Goal: Download file/media

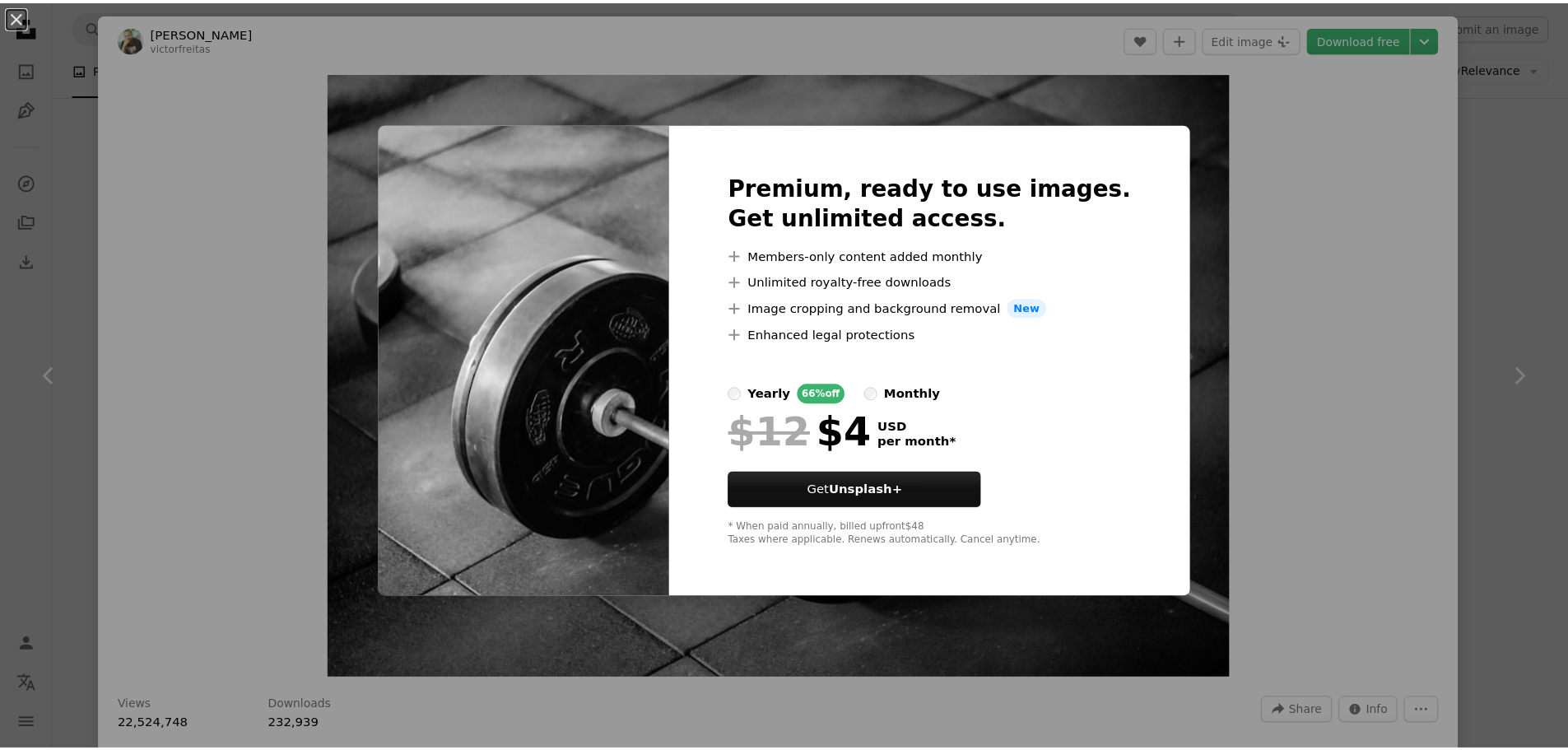
scroll to position [3308, 0]
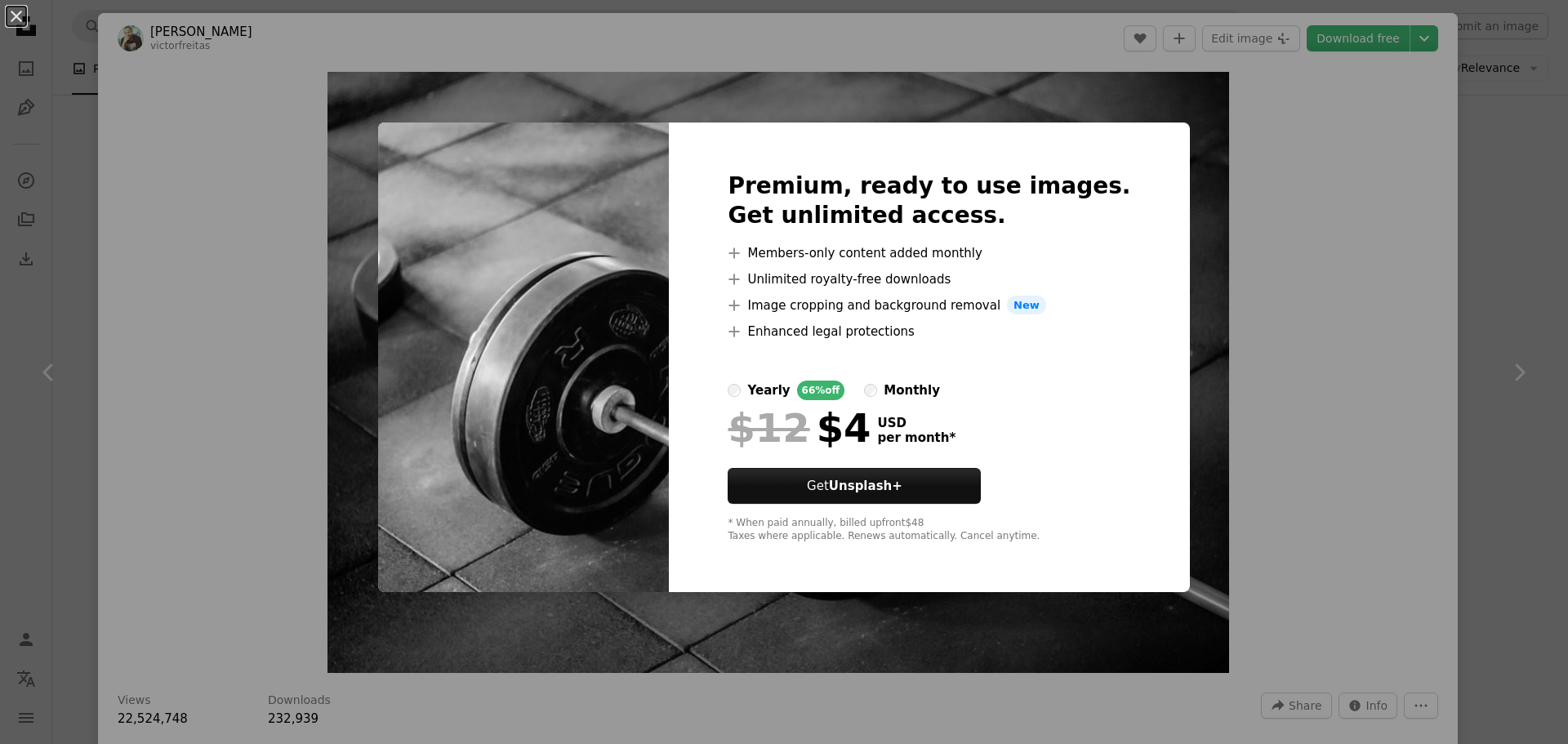
click at [1287, 226] on div "An X shape Premium, ready to use images. Get unlimited access. A plus sign Memb…" at bounding box center [784, 372] width 1568 height 744
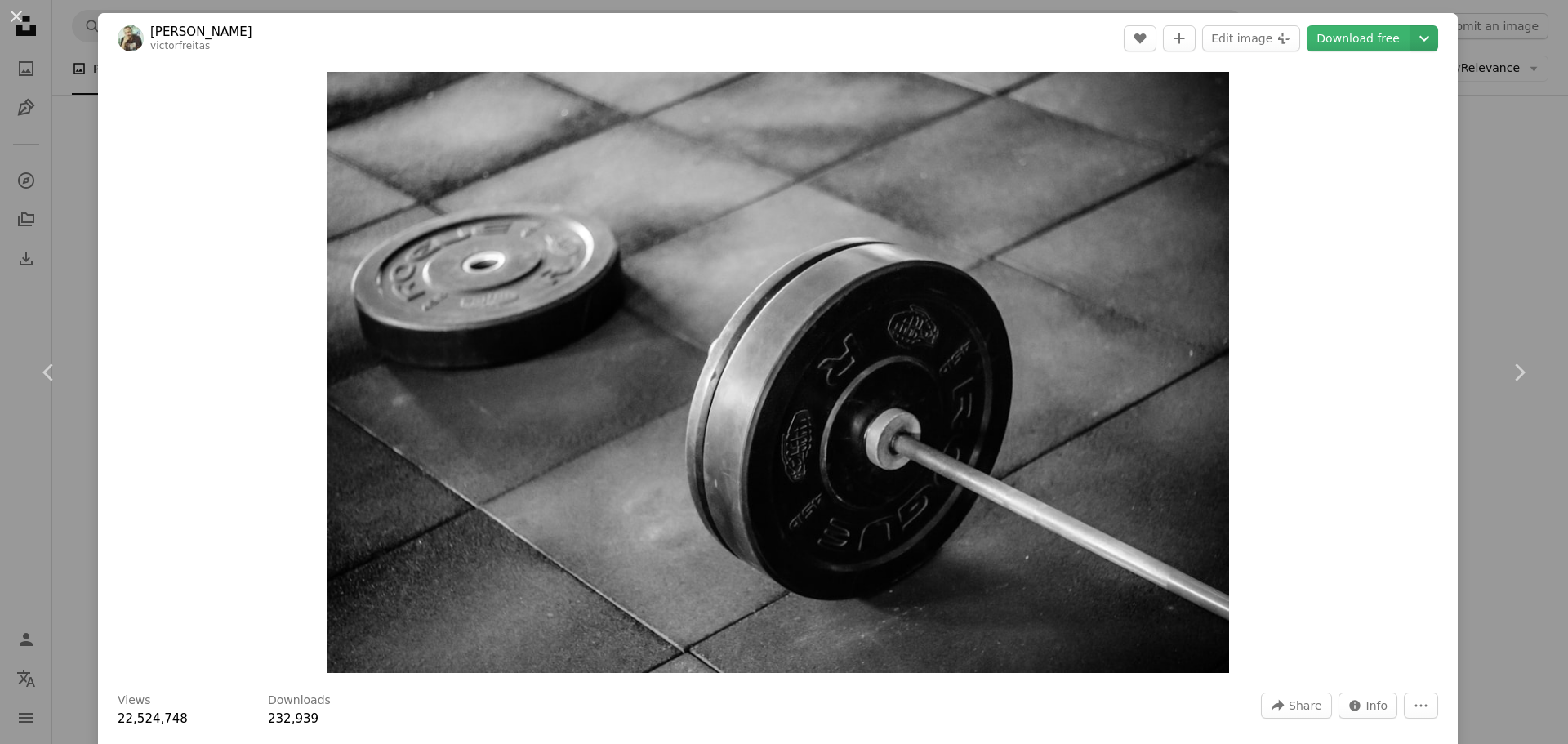
click at [1420, 37] on icon "Chevron down" at bounding box center [1424, 38] width 26 height 19
click at [1358, 182] on span "( 5184 x 3456 )" at bounding box center [1392, 180] width 81 height 13
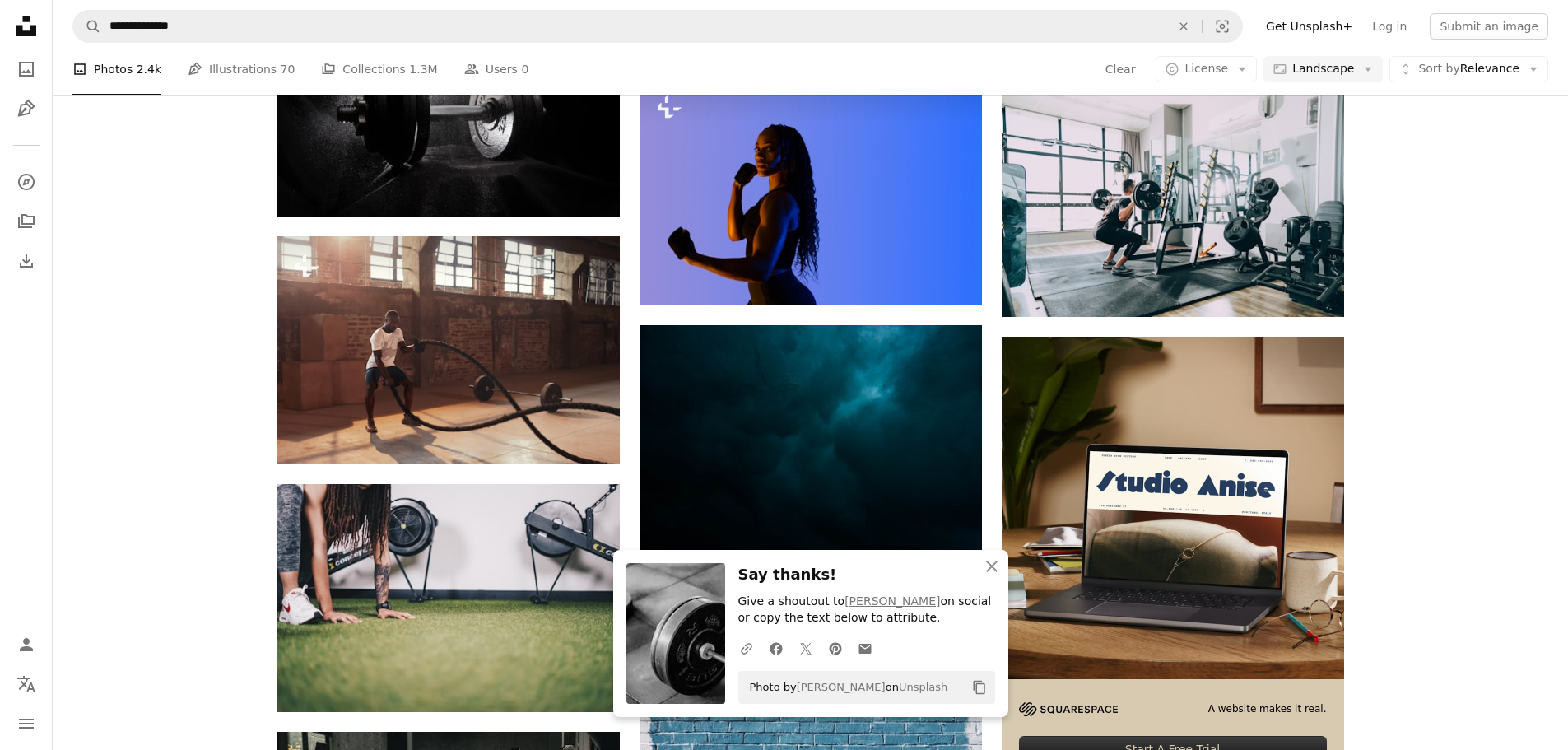
scroll to position [3884, 0]
click at [998, 561] on icon "An X shape" at bounding box center [992, 566] width 19 height 19
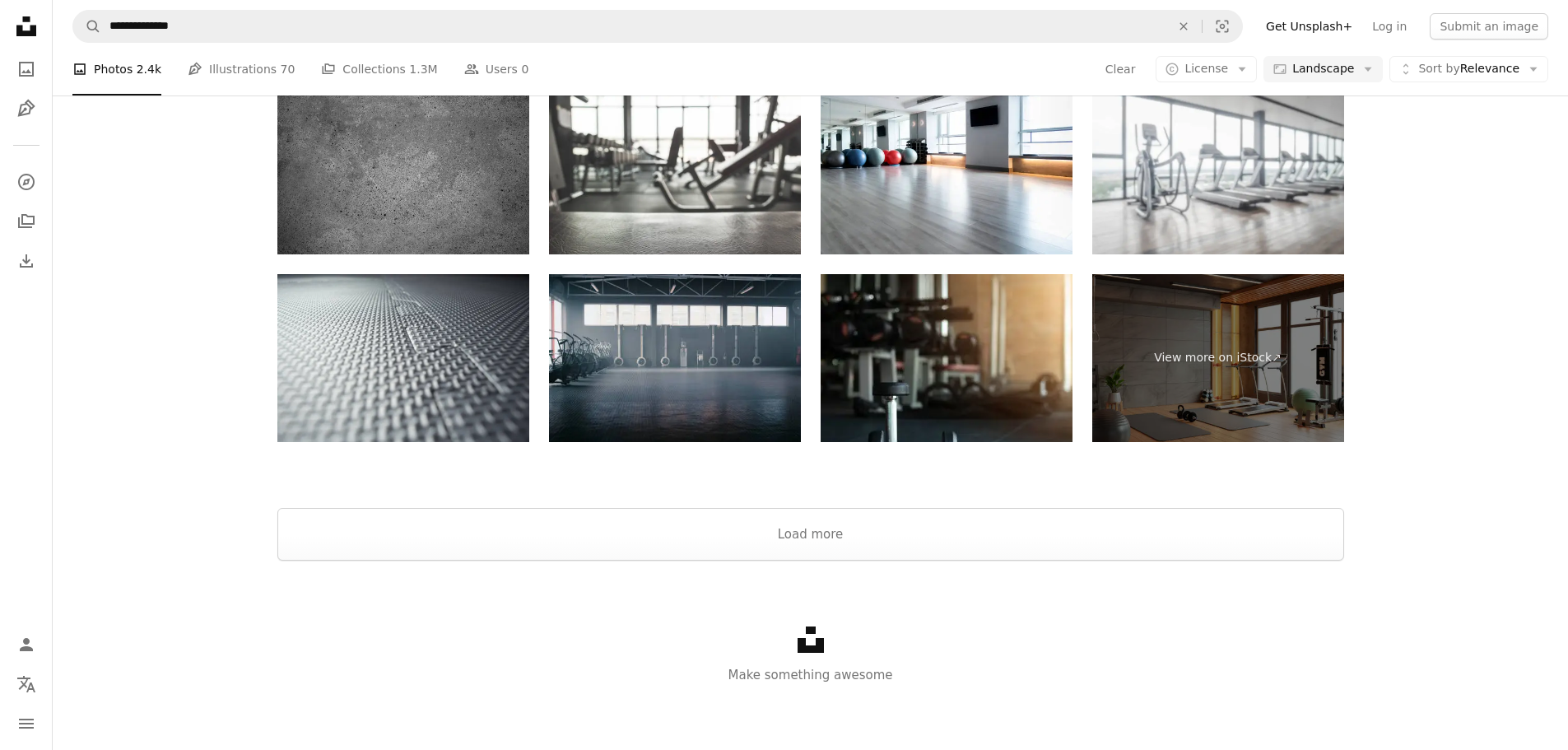
scroll to position [5834, 0]
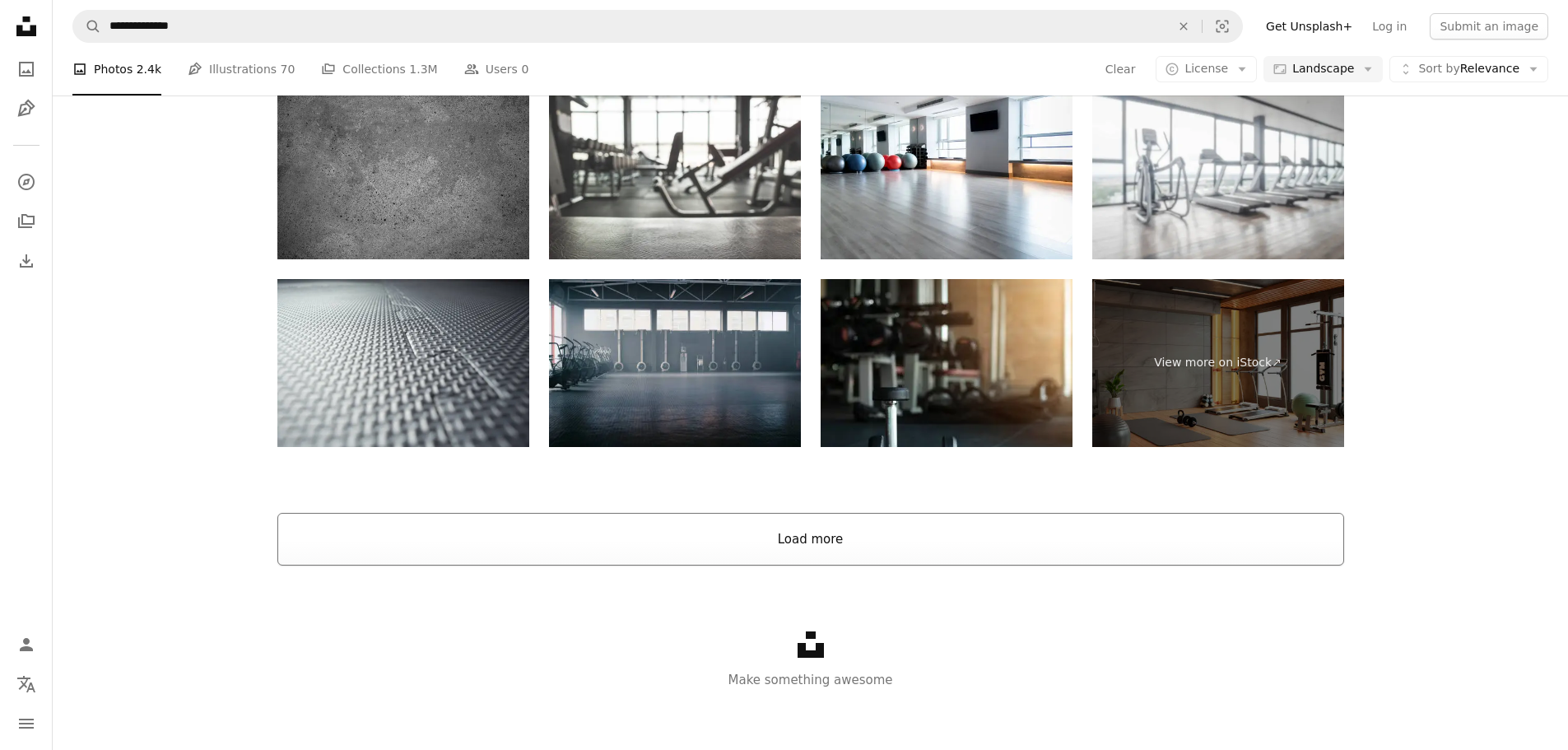
click at [1015, 558] on button "Load more" at bounding box center [811, 539] width 1066 height 53
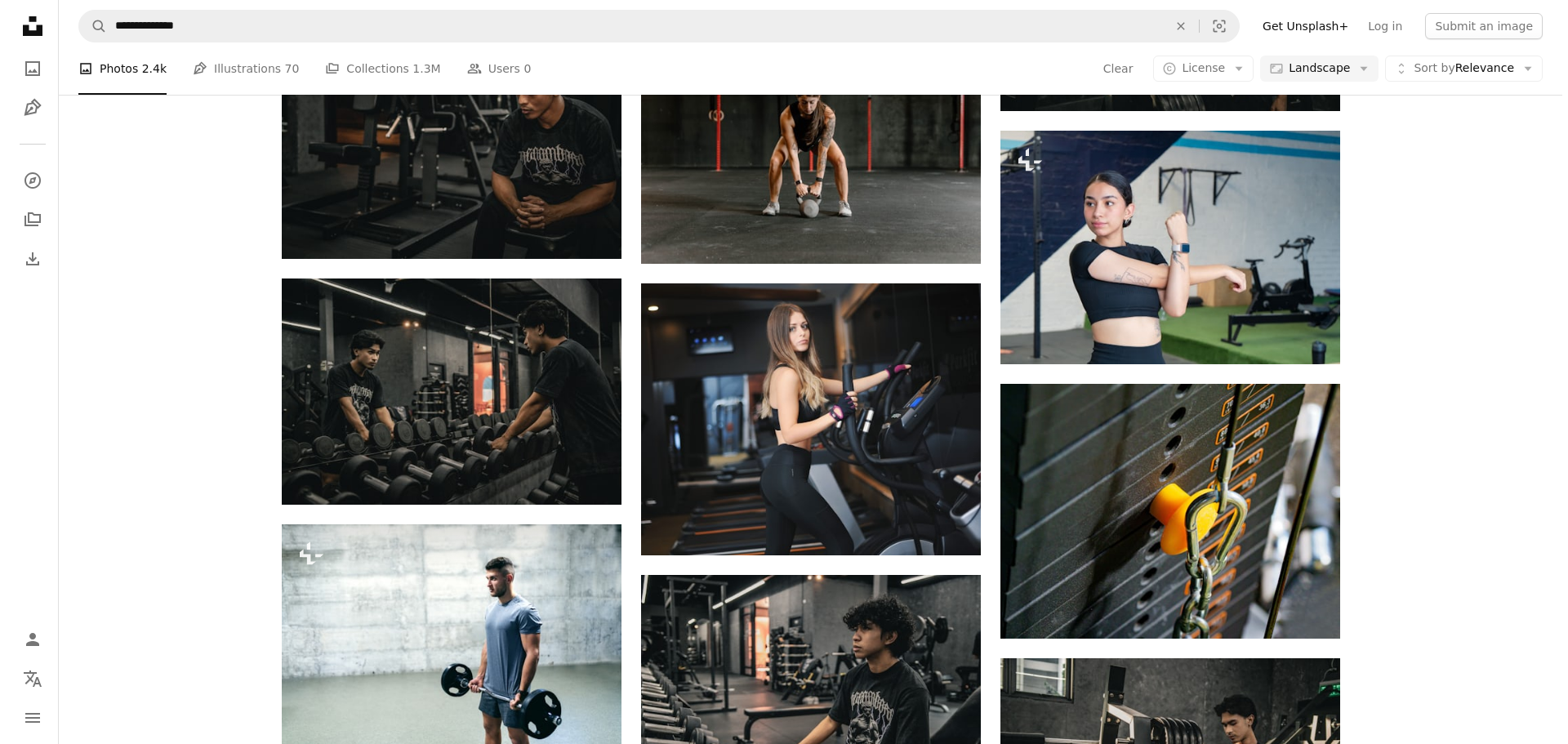
scroll to position [8650, 0]
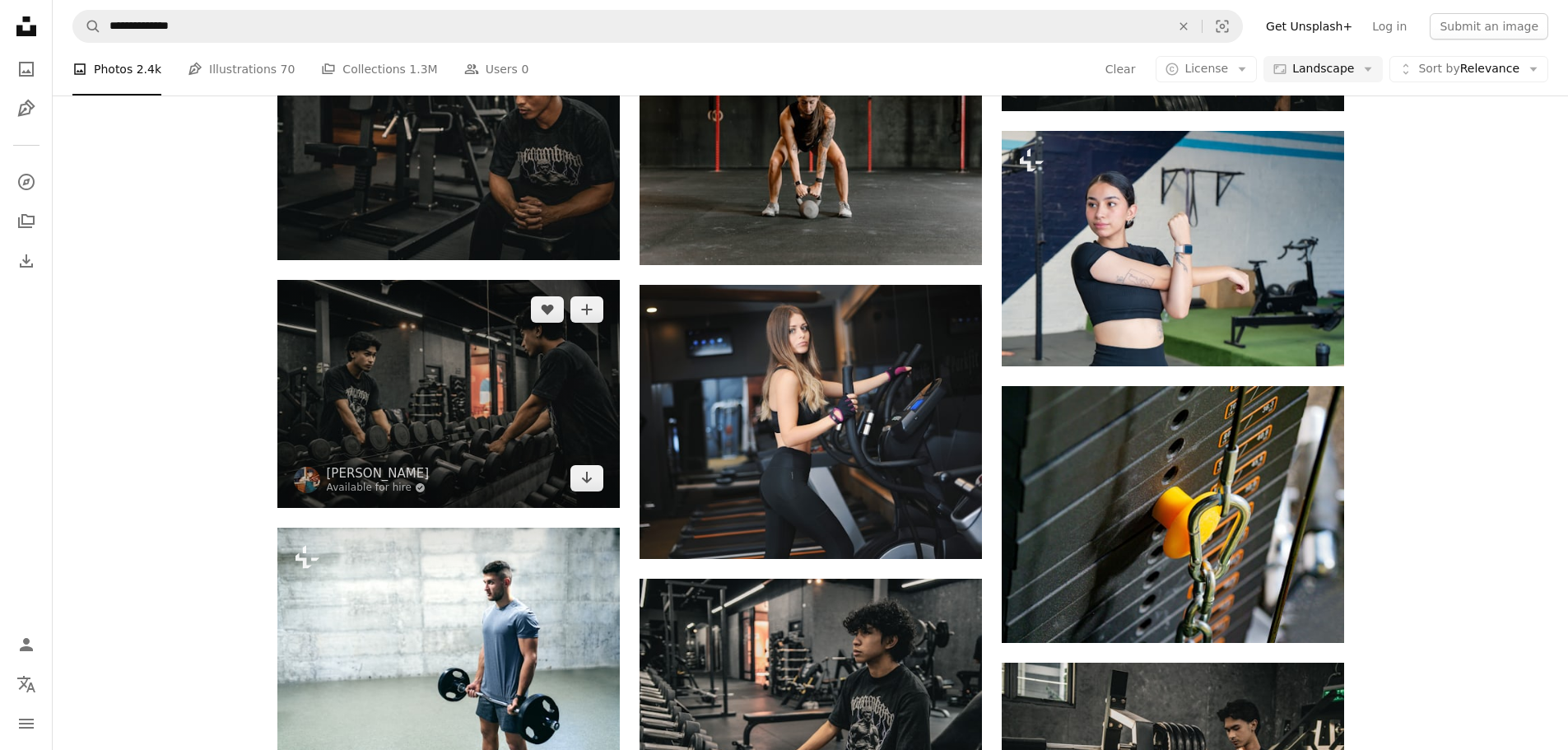
click at [489, 450] on img at bounding box center [449, 394] width 343 height 228
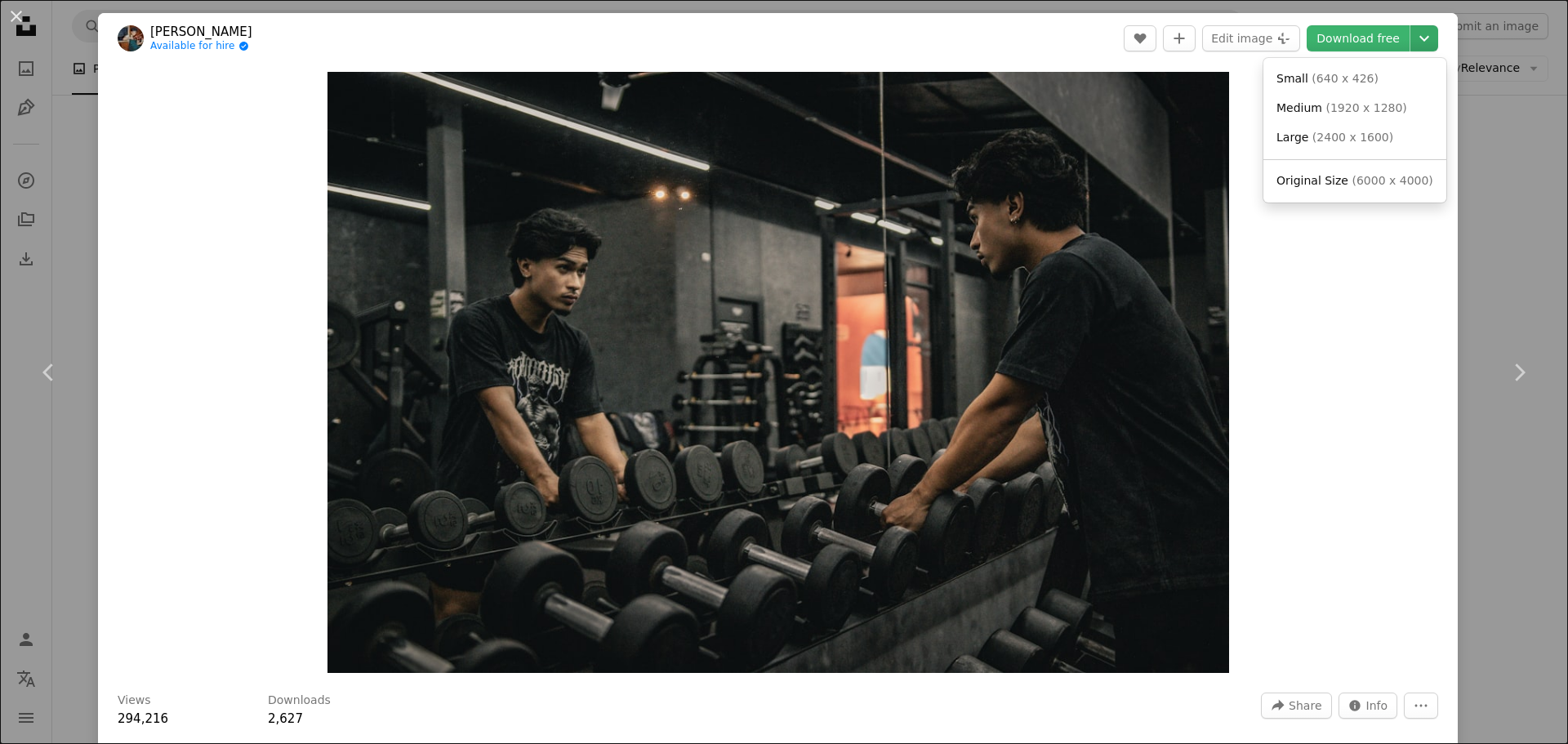
click at [1423, 40] on icon "Chevron down" at bounding box center [1424, 38] width 26 height 19
click at [1338, 137] on span "( 2400 x 1600 )" at bounding box center [1353, 137] width 81 height 13
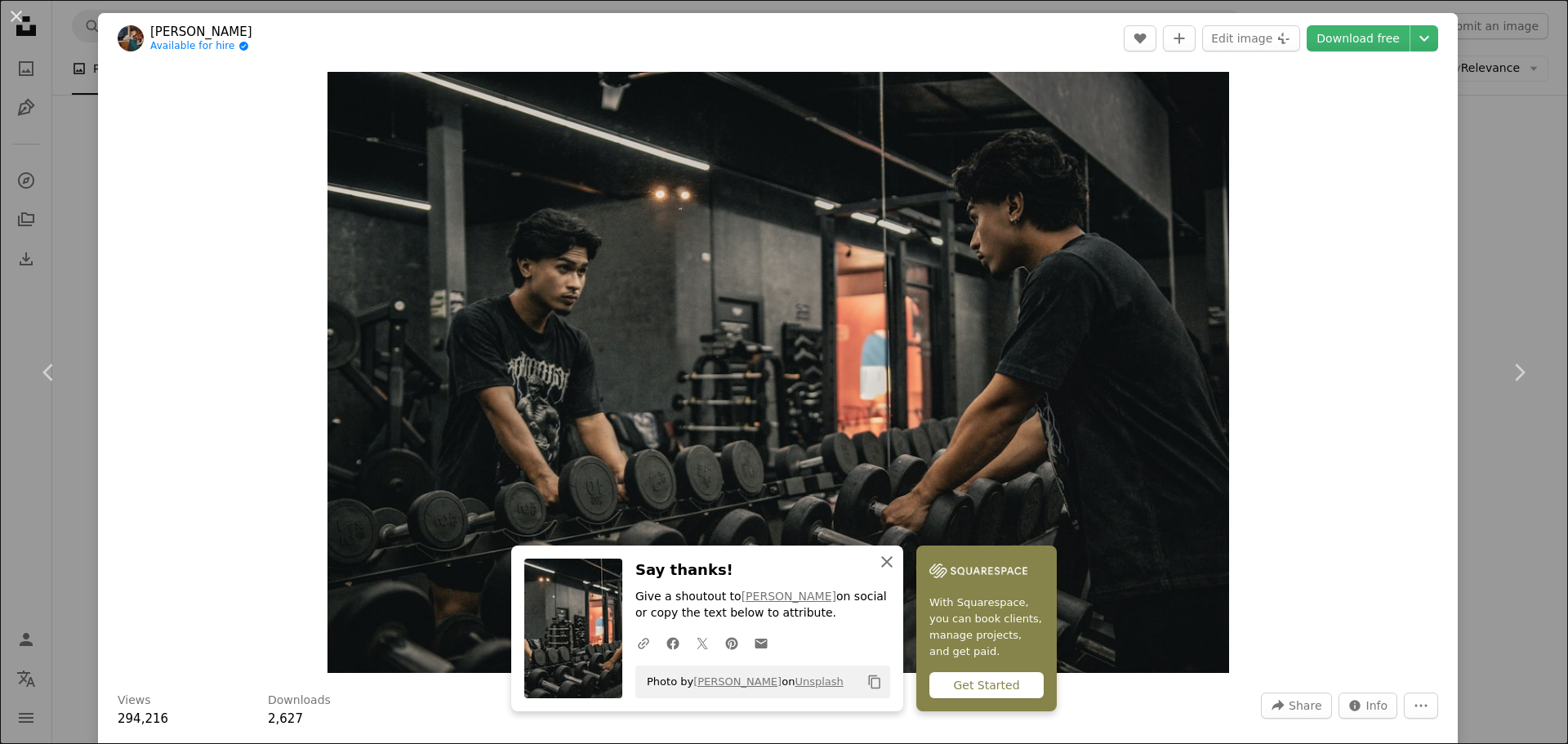
click at [880, 565] on icon "An X shape" at bounding box center [886, 561] width 19 height 19
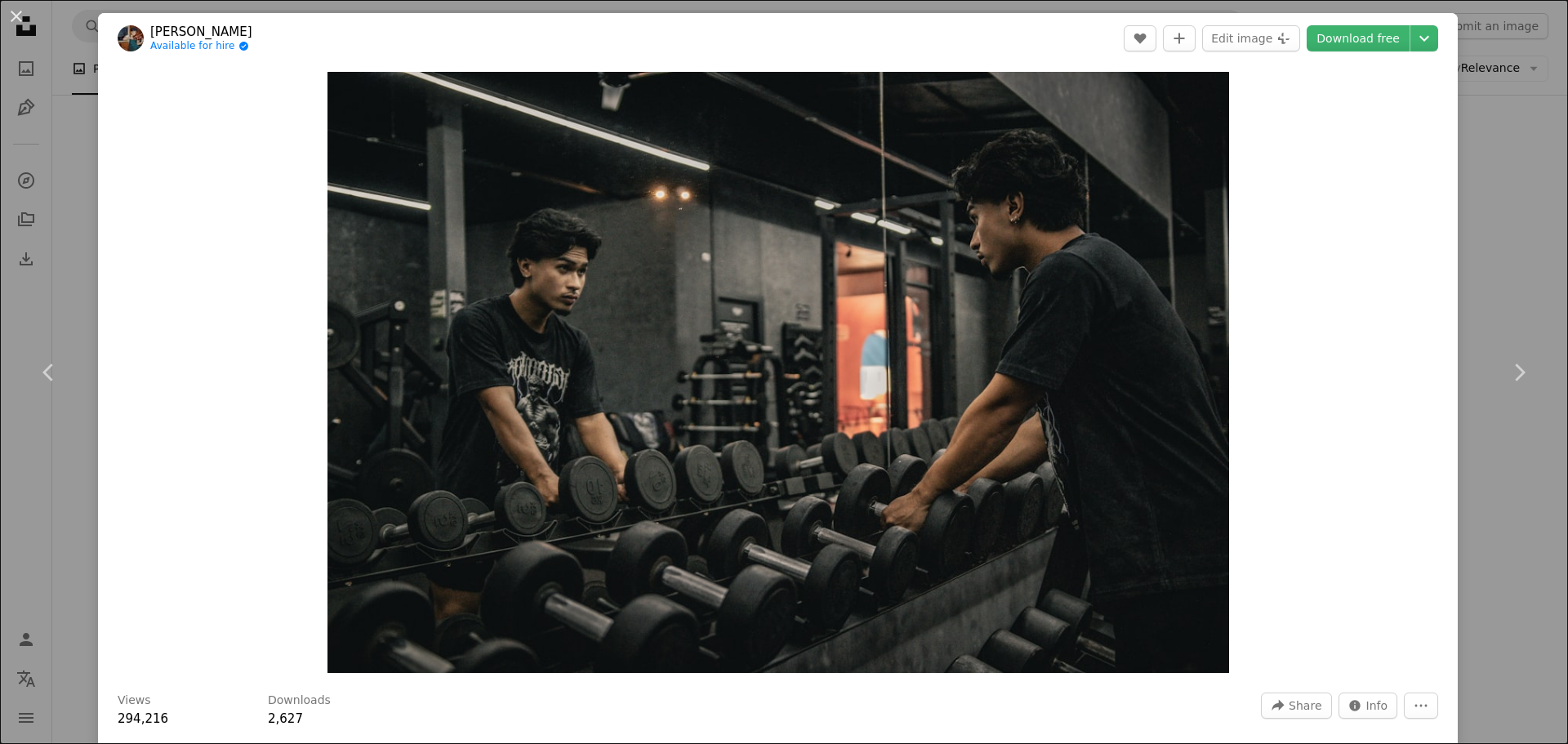
click at [1483, 619] on div "An X shape Chevron left Chevron right Kobe Kian Clata Available for hire A chec…" at bounding box center [784, 372] width 1568 height 744
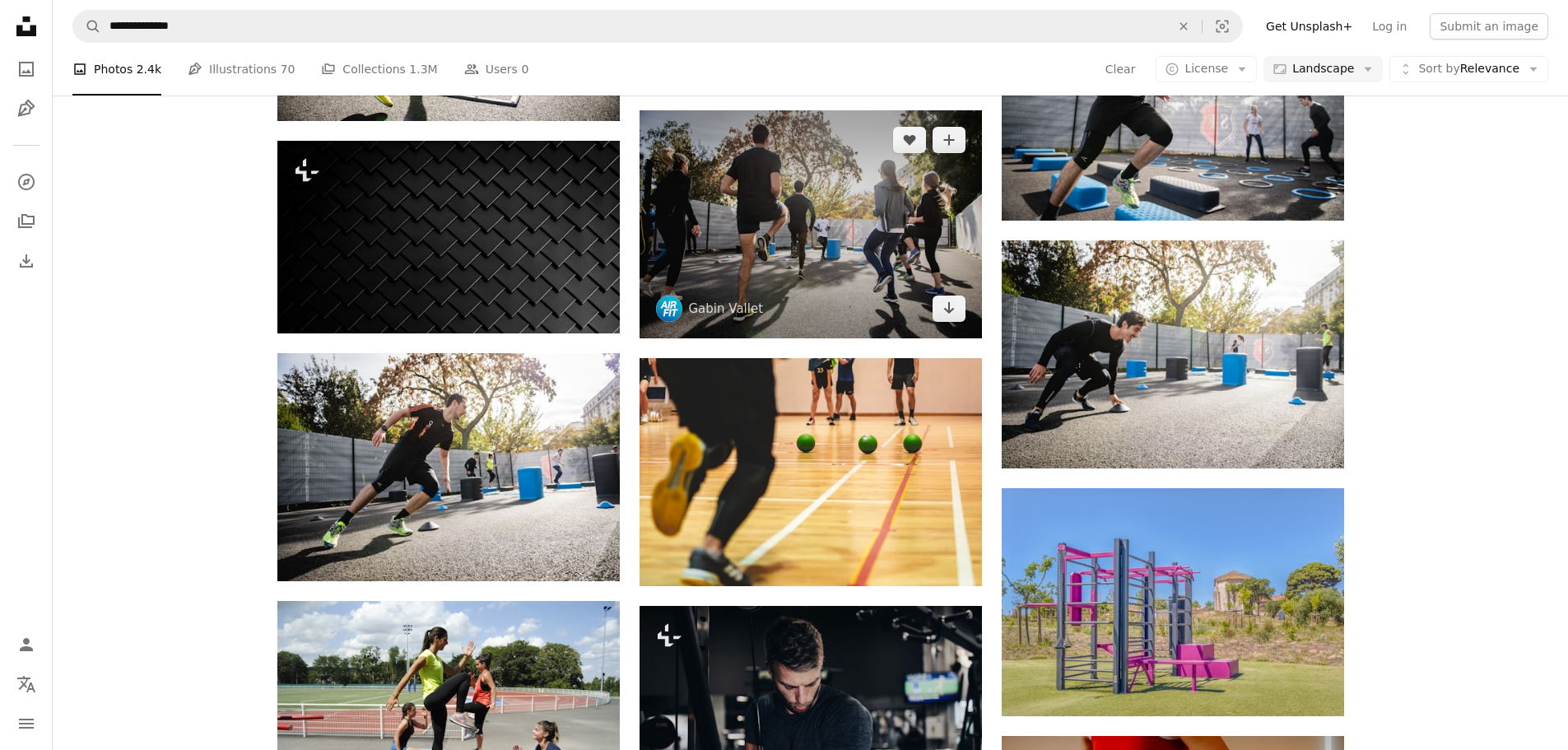
scroll to position [7028, 0]
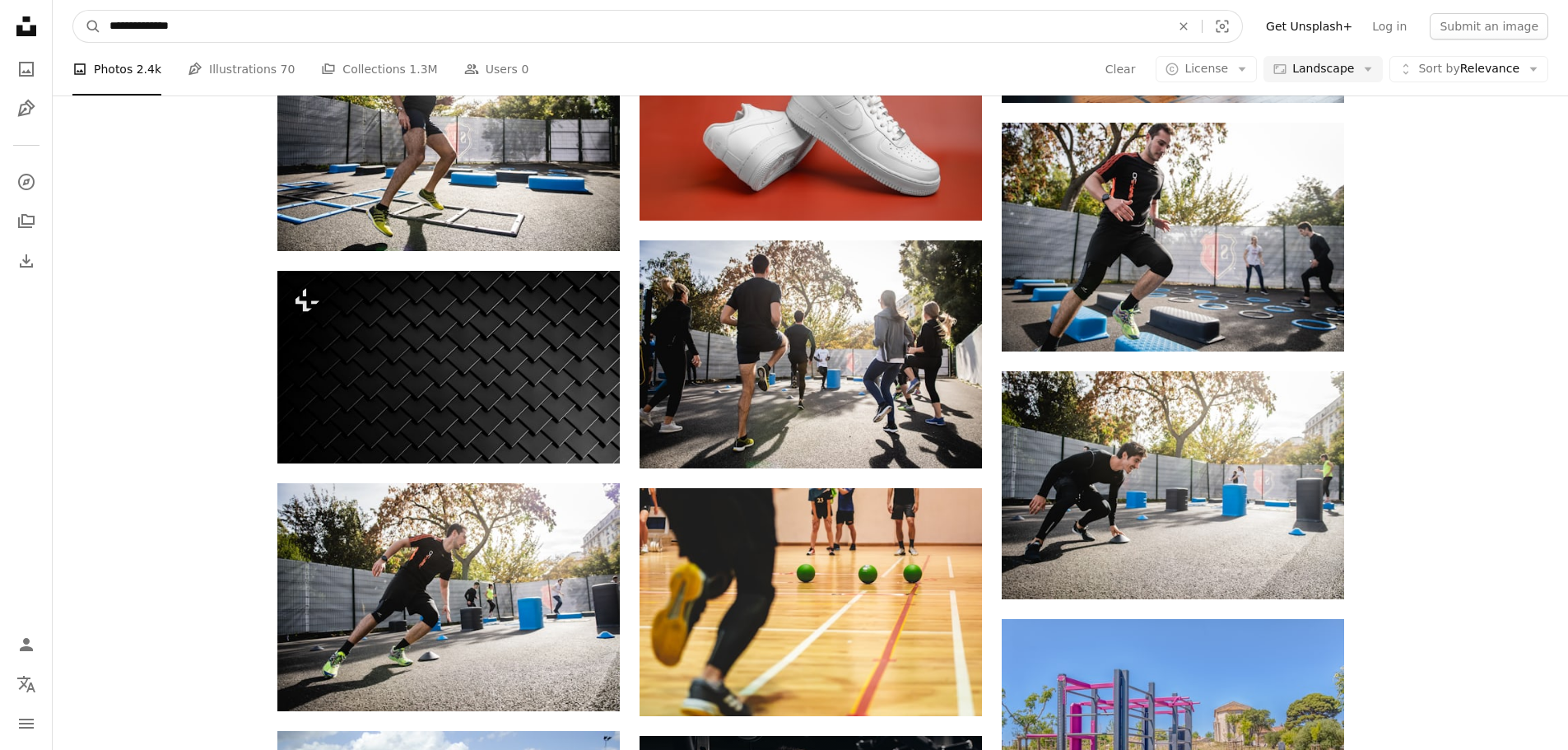
click at [214, 28] on input "**********" at bounding box center [633, 26] width 1065 height 32
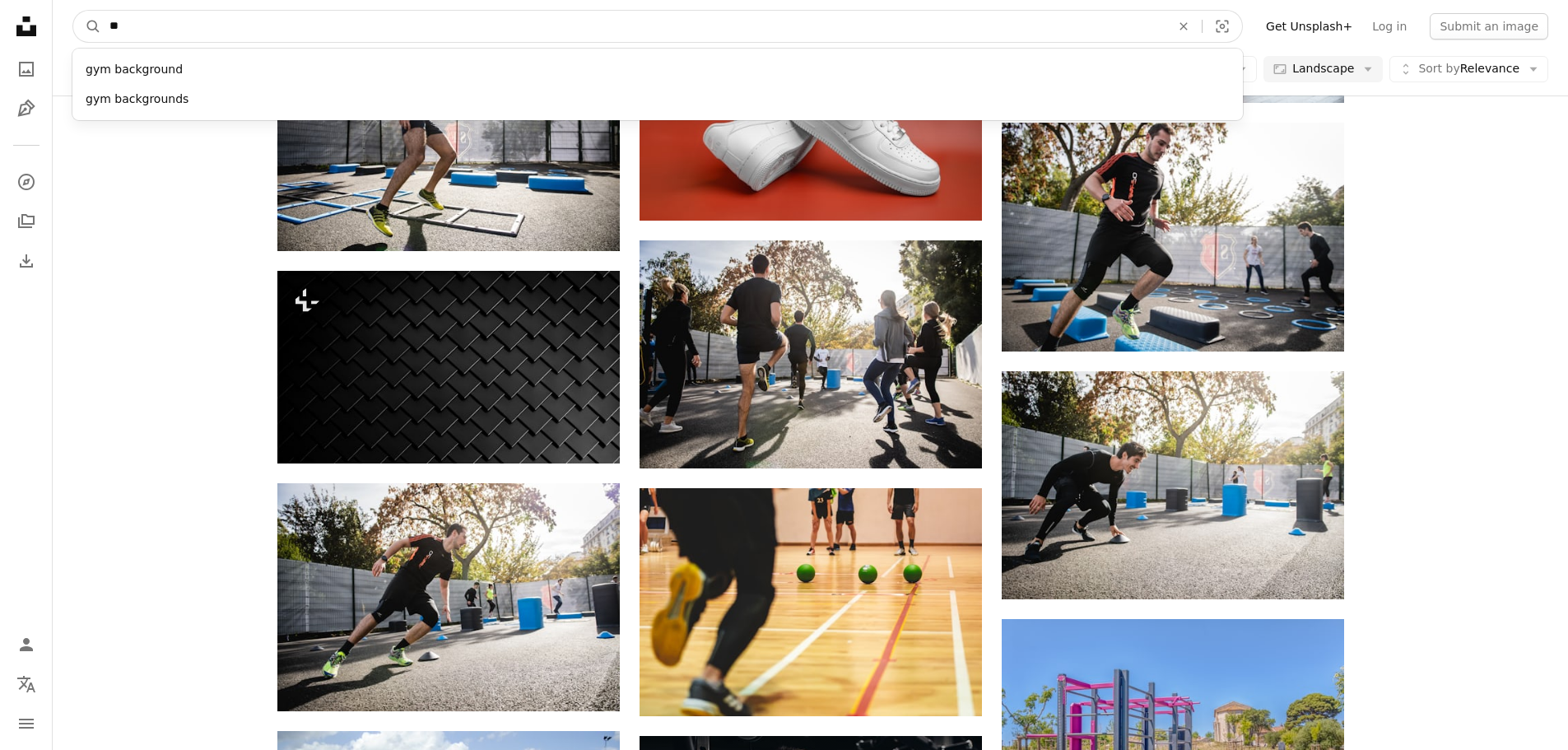
type input "*"
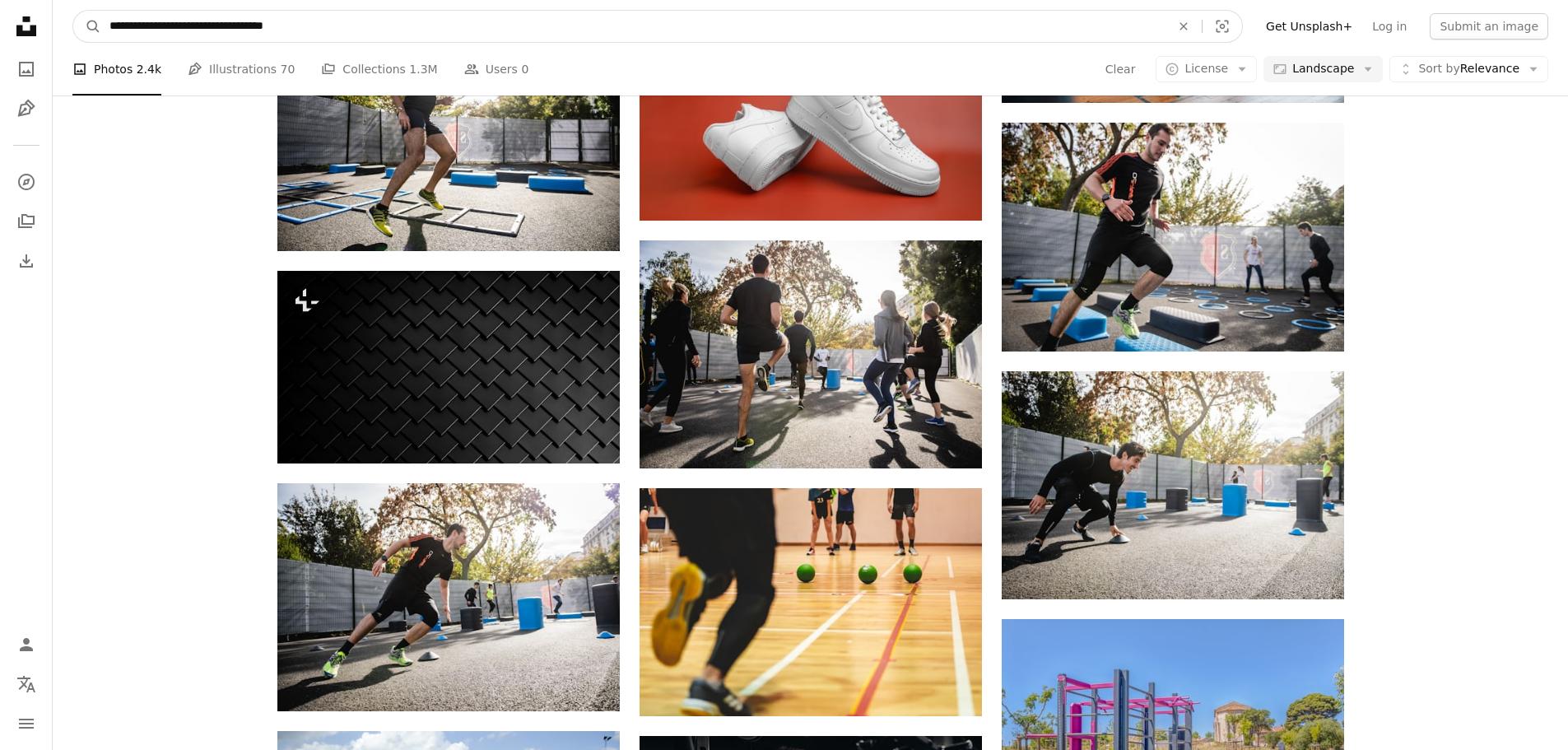
type input "**********"
click button "A magnifying glass" at bounding box center [87, 26] width 28 height 32
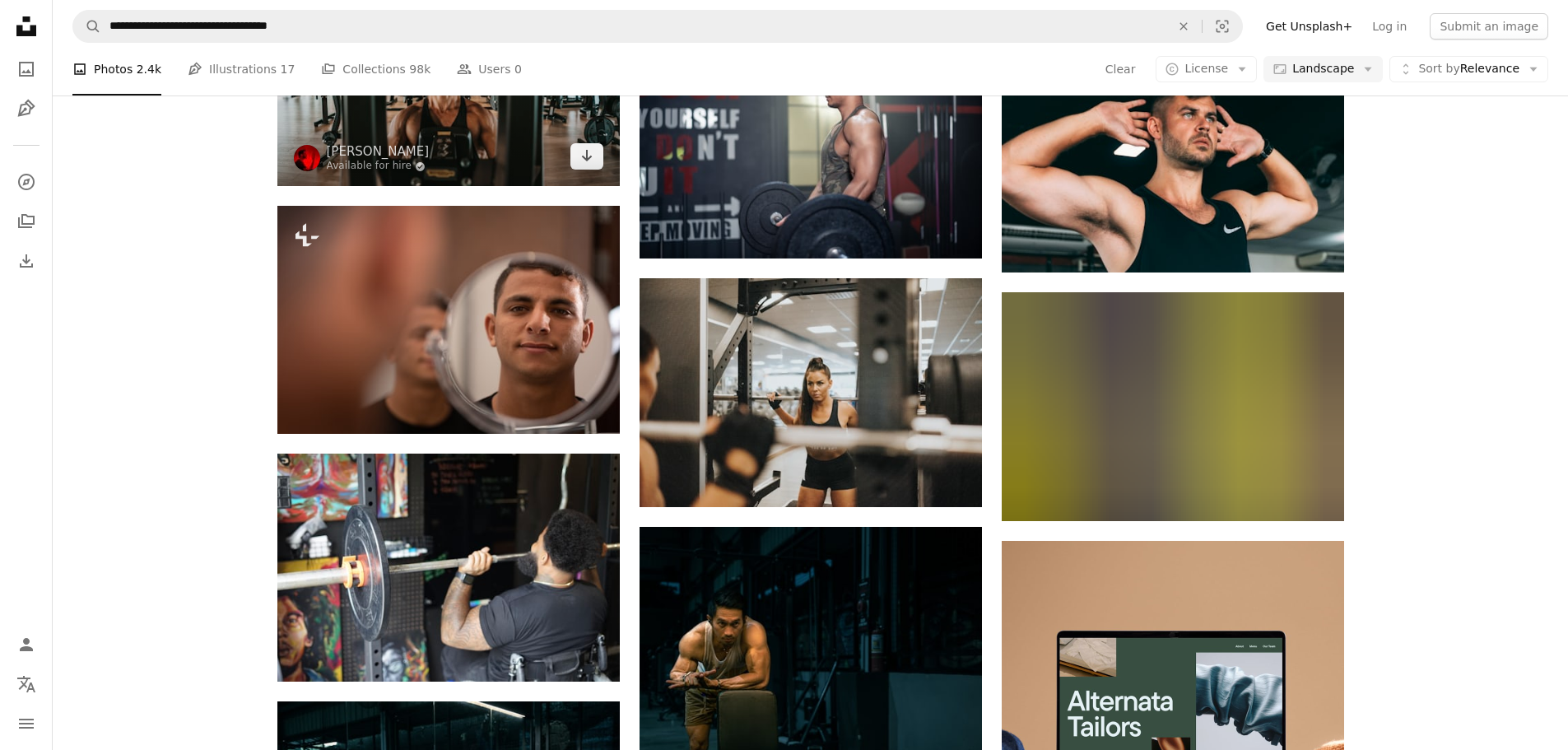
scroll to position [3658, 0]
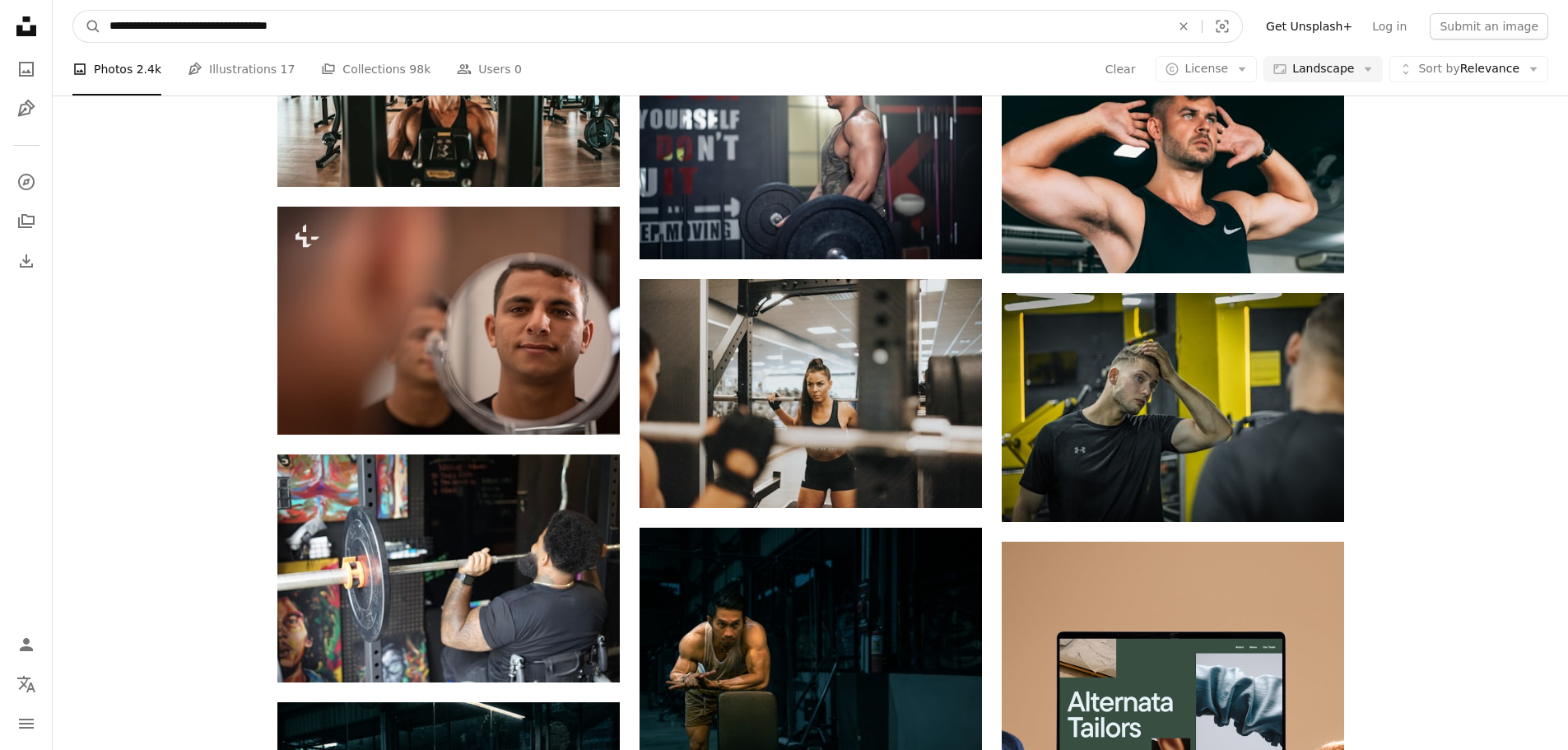
click at [341, 19] on input "**********" at bounding box center [633, 26] width 1065 height 32
type input "**********"
click button "A magnifying glass" at bounding box center [87, 26] width 28 height 32
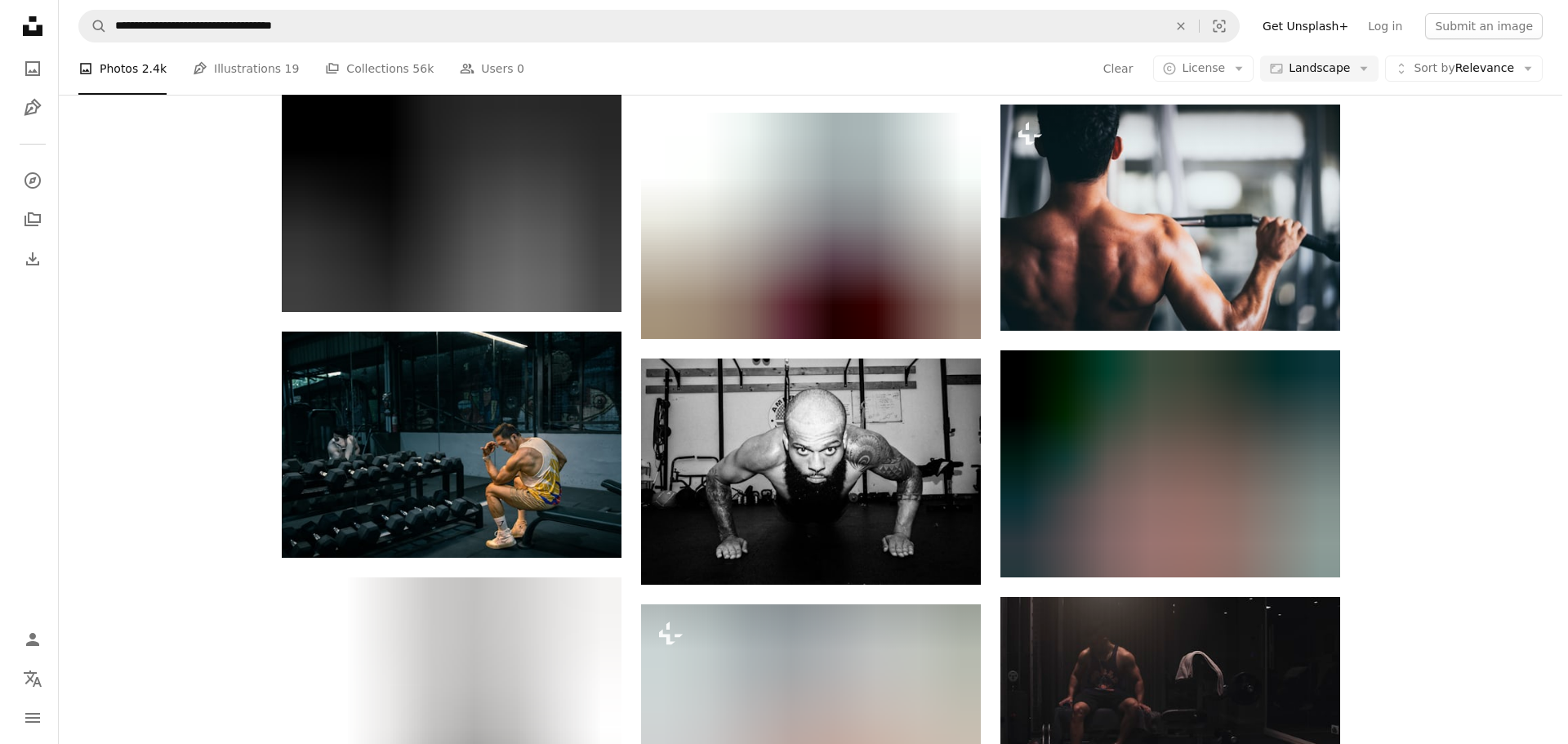
scroll to position [4486, 0]
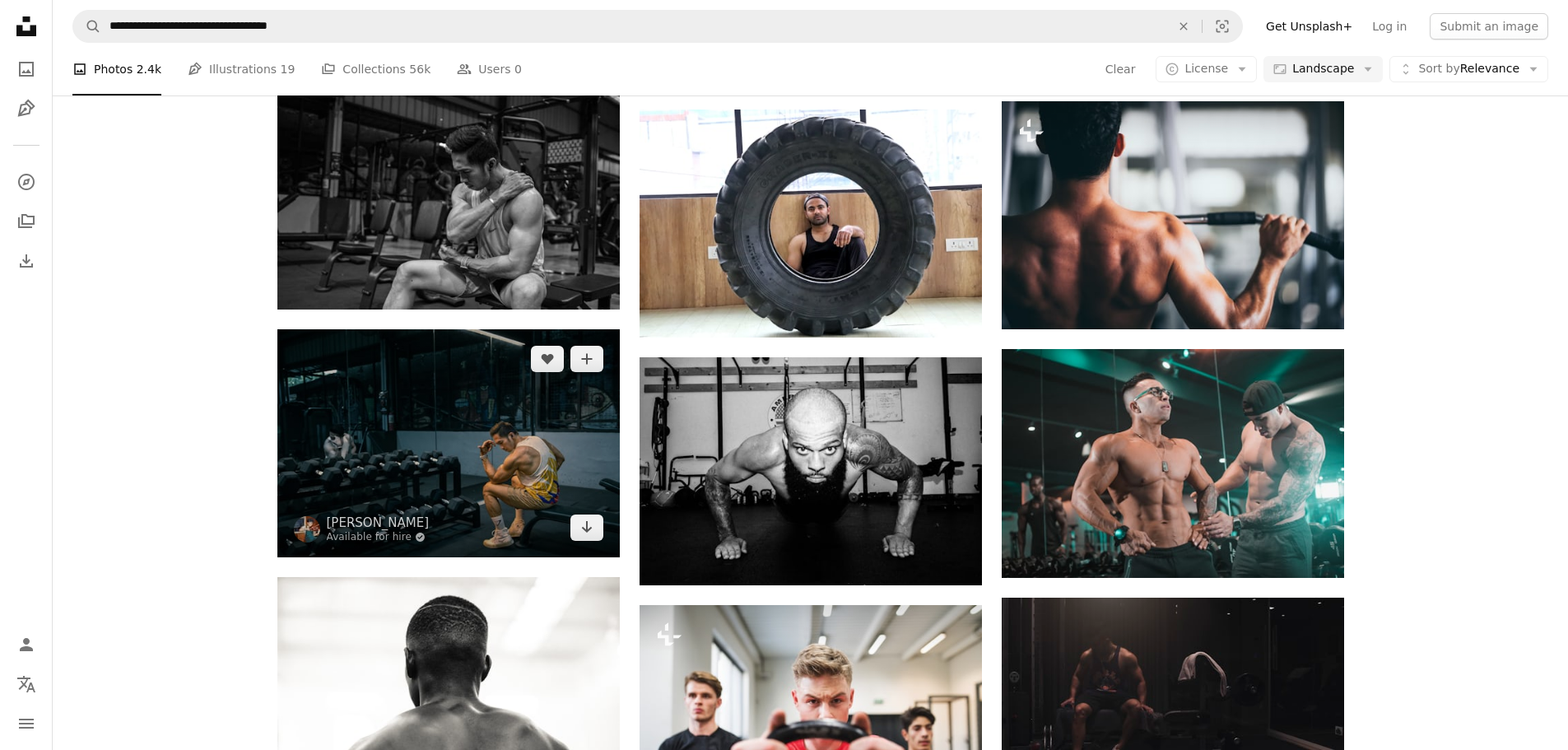
click at [459, 494] on img at bounding box center [449, 444] width 343 height 228
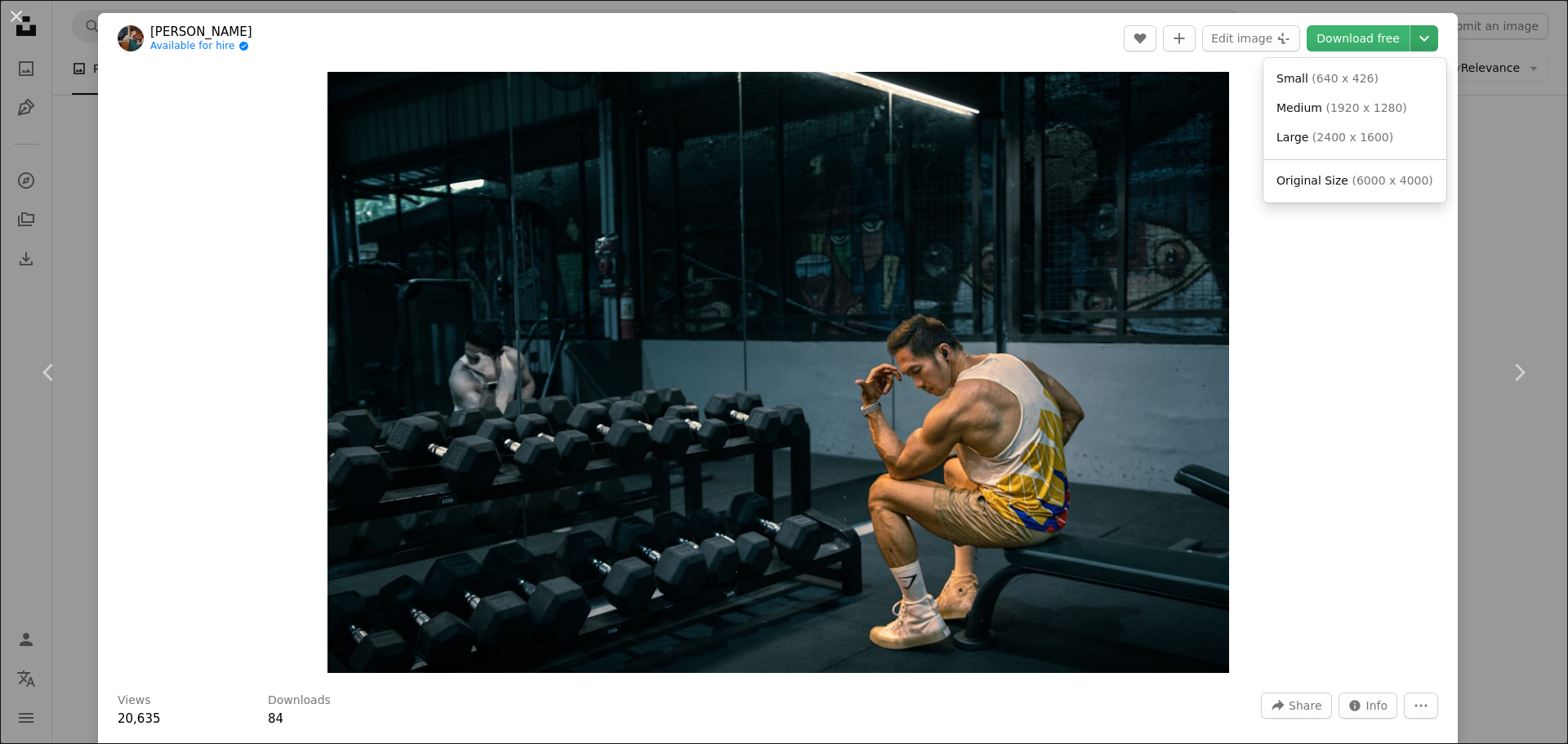
click at [1420, 37] on icon "Chevron down" at bounding box center [1424, 38] width 26 height 19
click at [1326, 184] on span "Original Size" at bounding box center [1313, 180] width 71 height 13
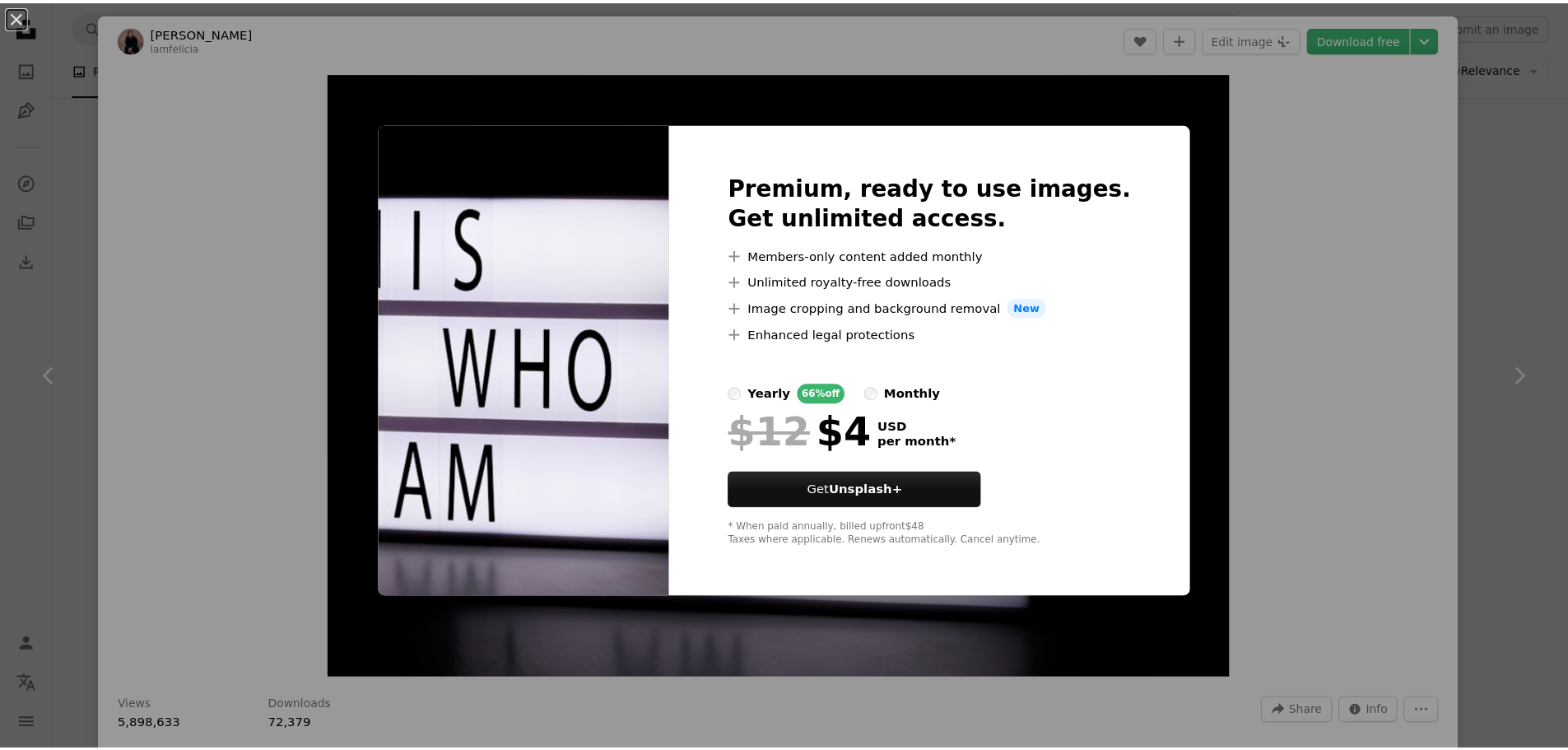
scroll to position [758, 0]
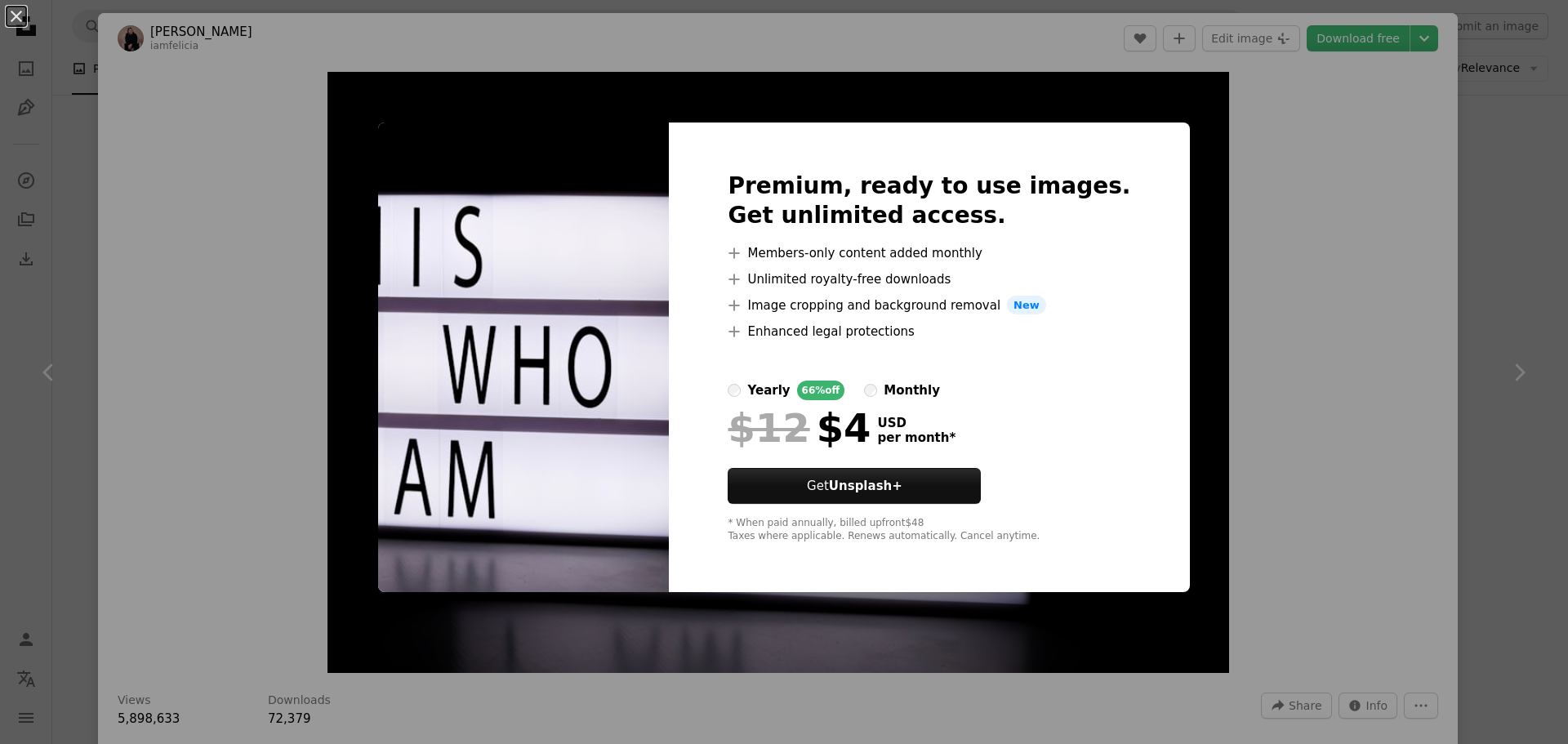
click at [1233, 473] on div "An X shape Premium, ready to use images. Get unlimited access. A plus sign Memb…" at bounding box center [784, 372] width 1568 height 744
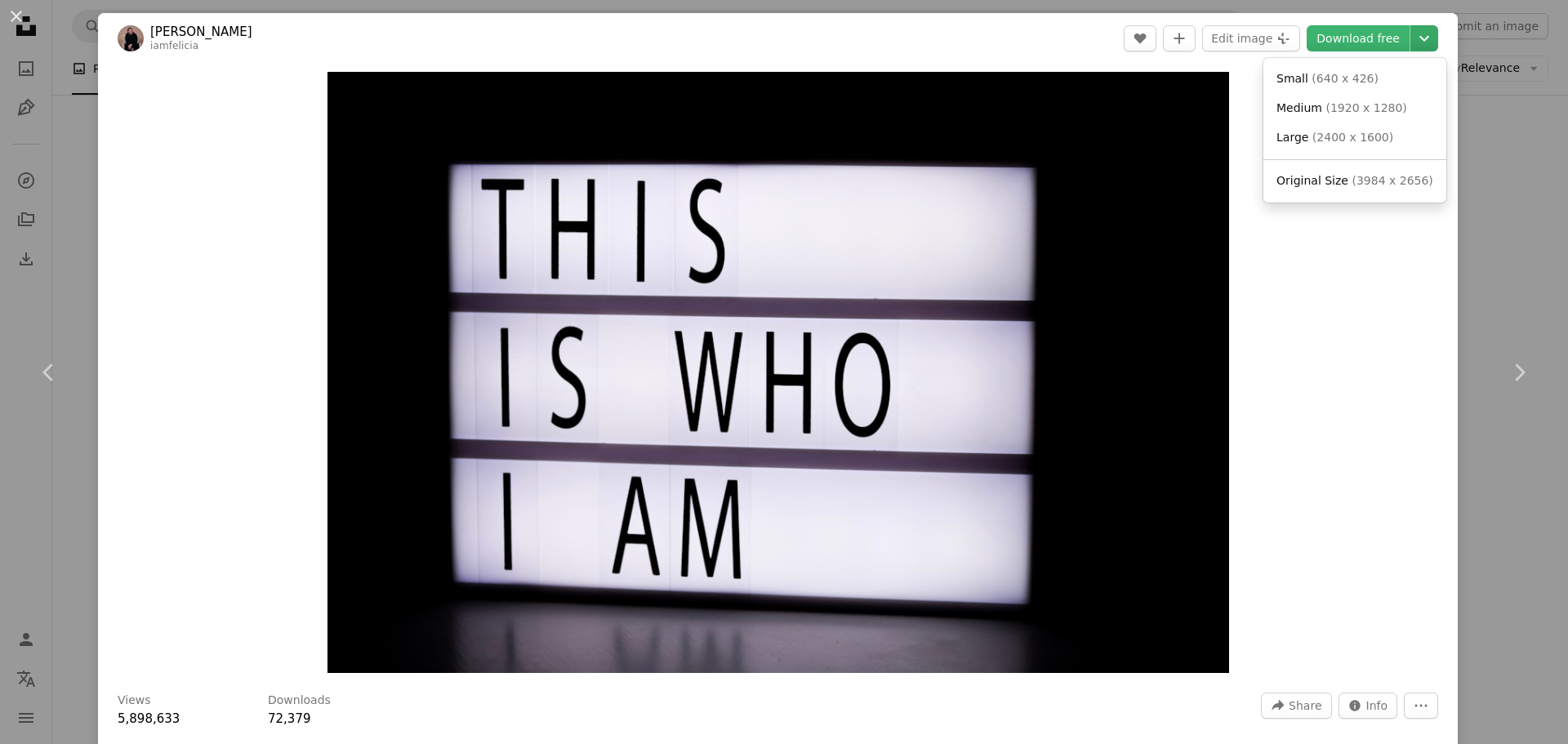
click at [1414, 46] on icon "Chevron down" at bounding box center [1424, 38] width 26 height 19
click at [1484, 315] on link "Chevron right" at bounding box center [1519, 372] width 98 height 157
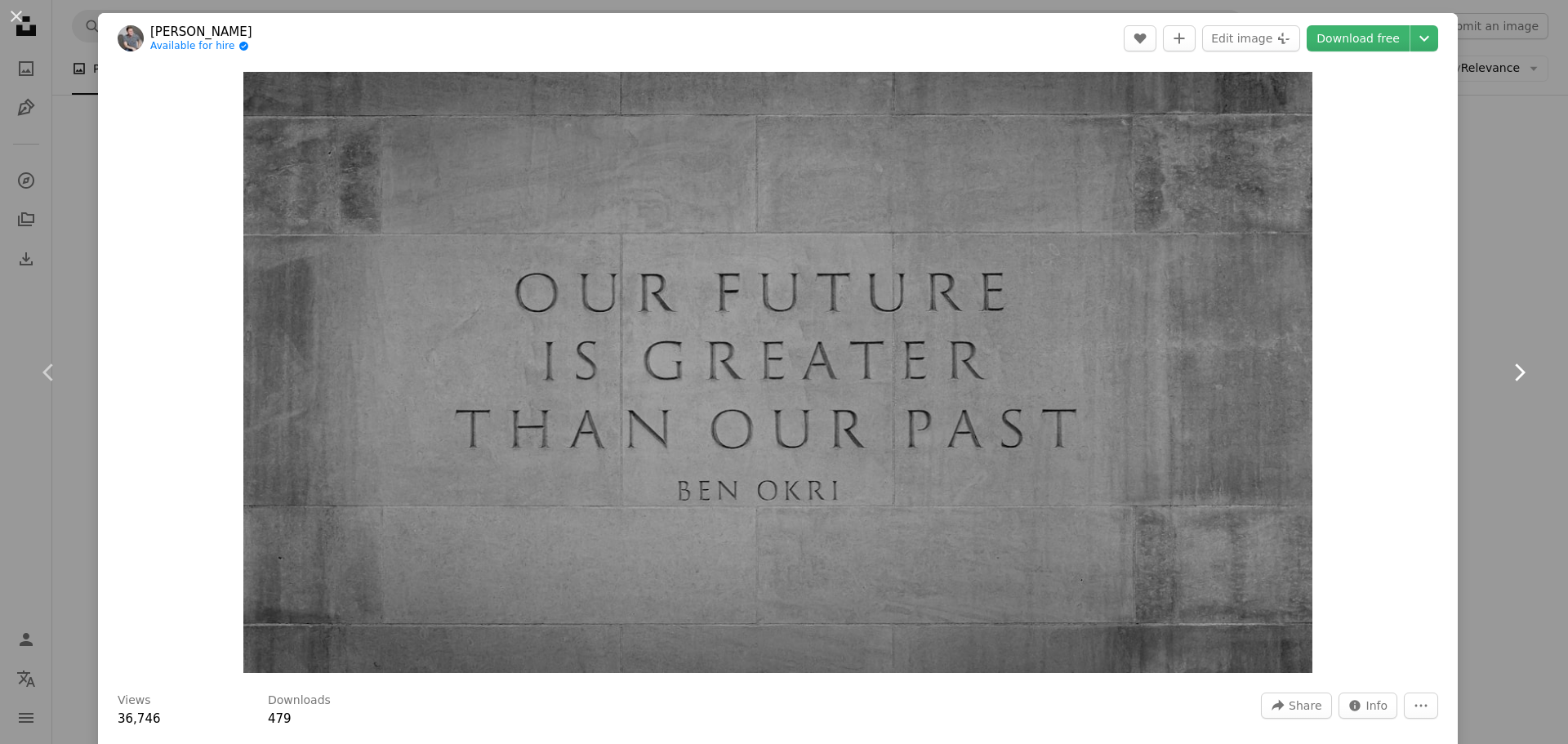
click at [1515, 366] on icon at bounding box center [1520, 372] width 10 height 17
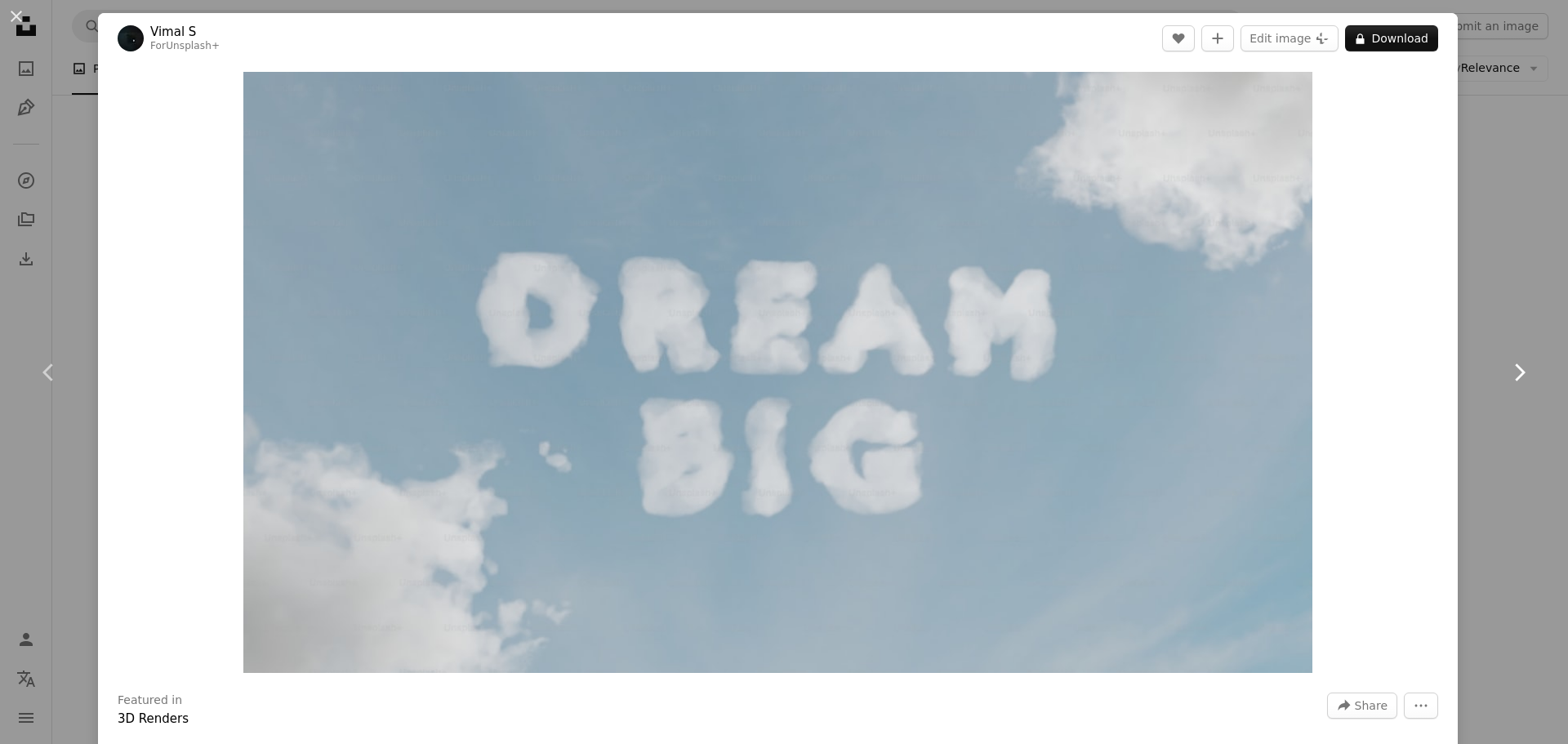
click at [1515, 366] on icon at bounding box center [1520, 372] width 10 height 17
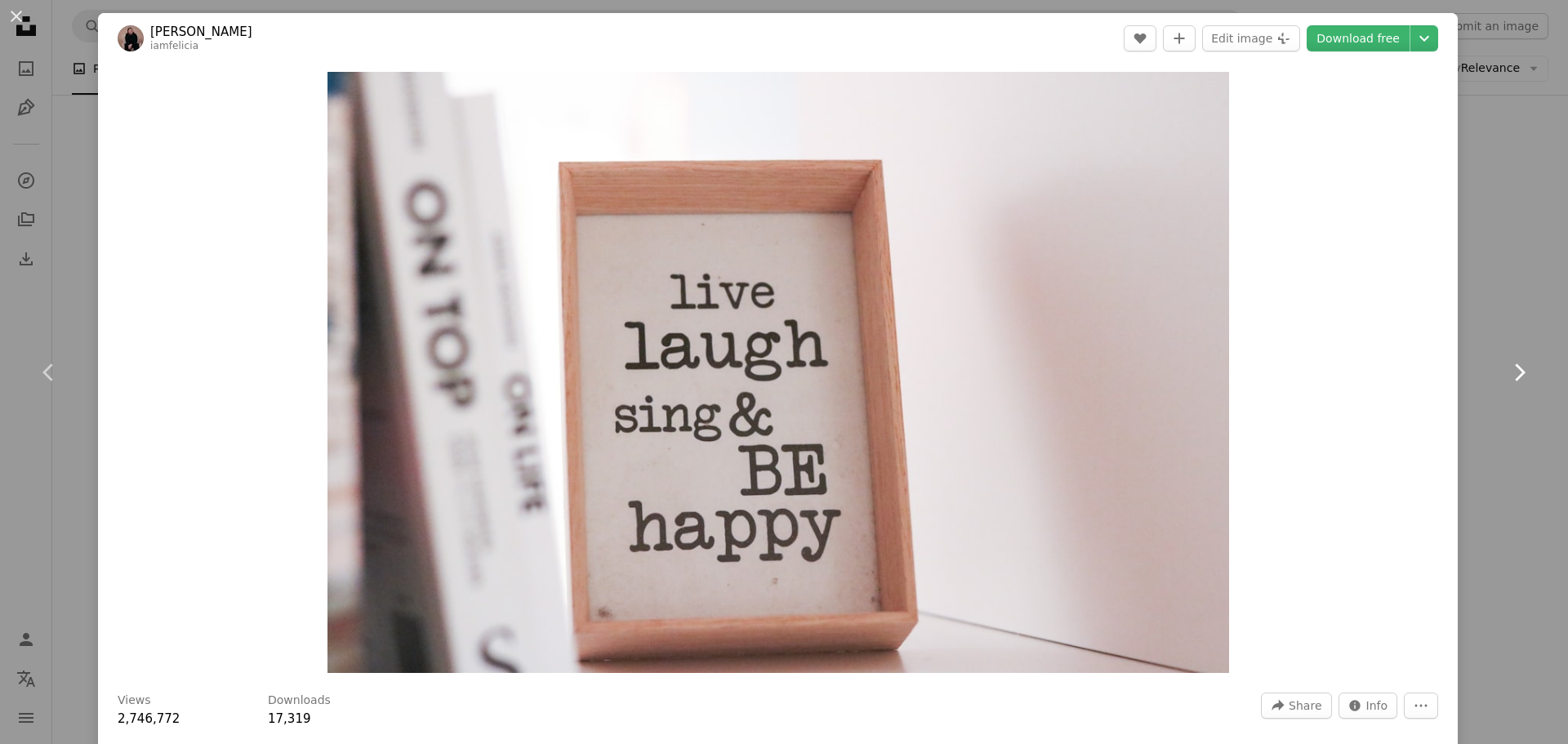
click at [1515, 366] on icon at bounding box center [1520, 372] width 10 height 17
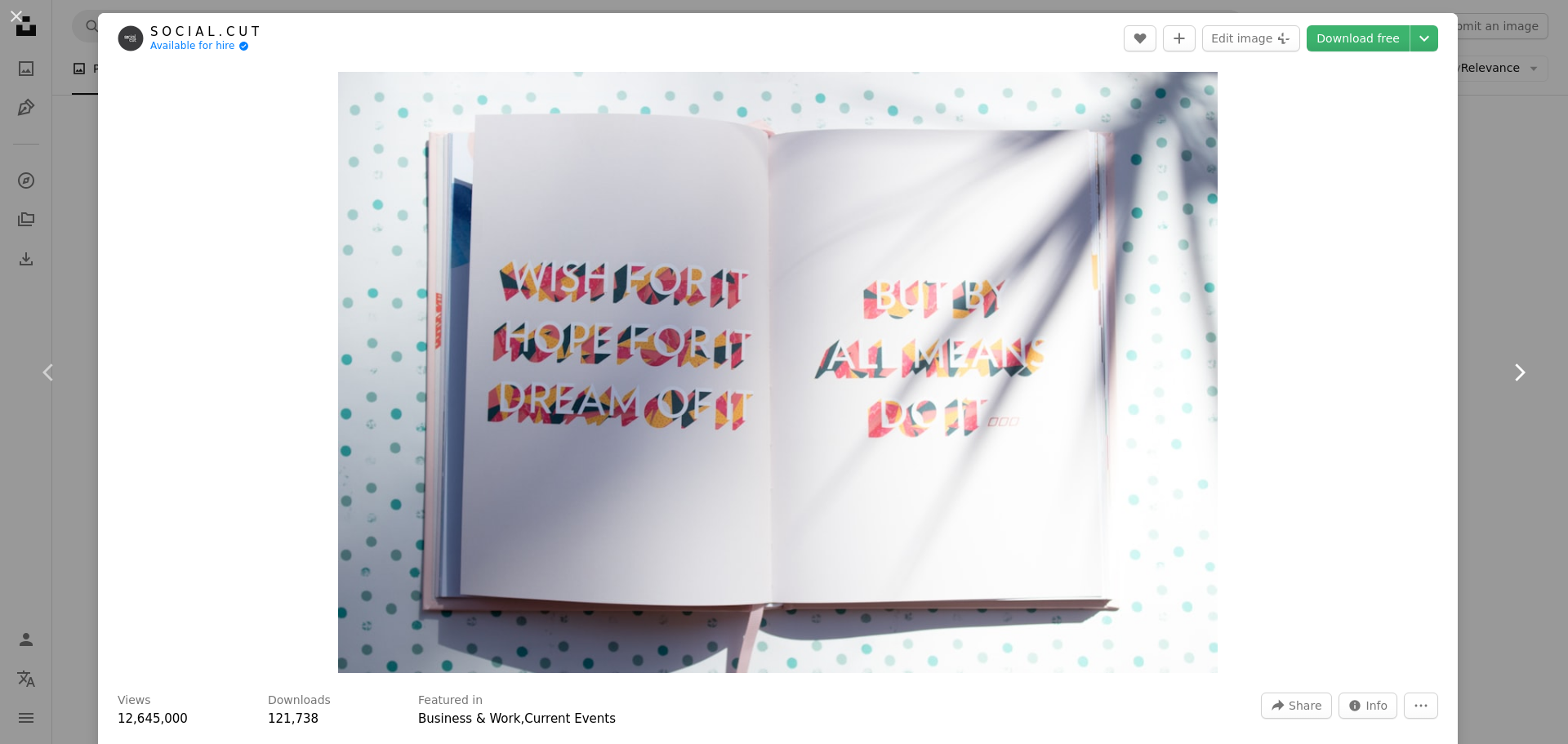
click at [1515, 366] on icon at bounding box center [1520, 372] width 10 height 17
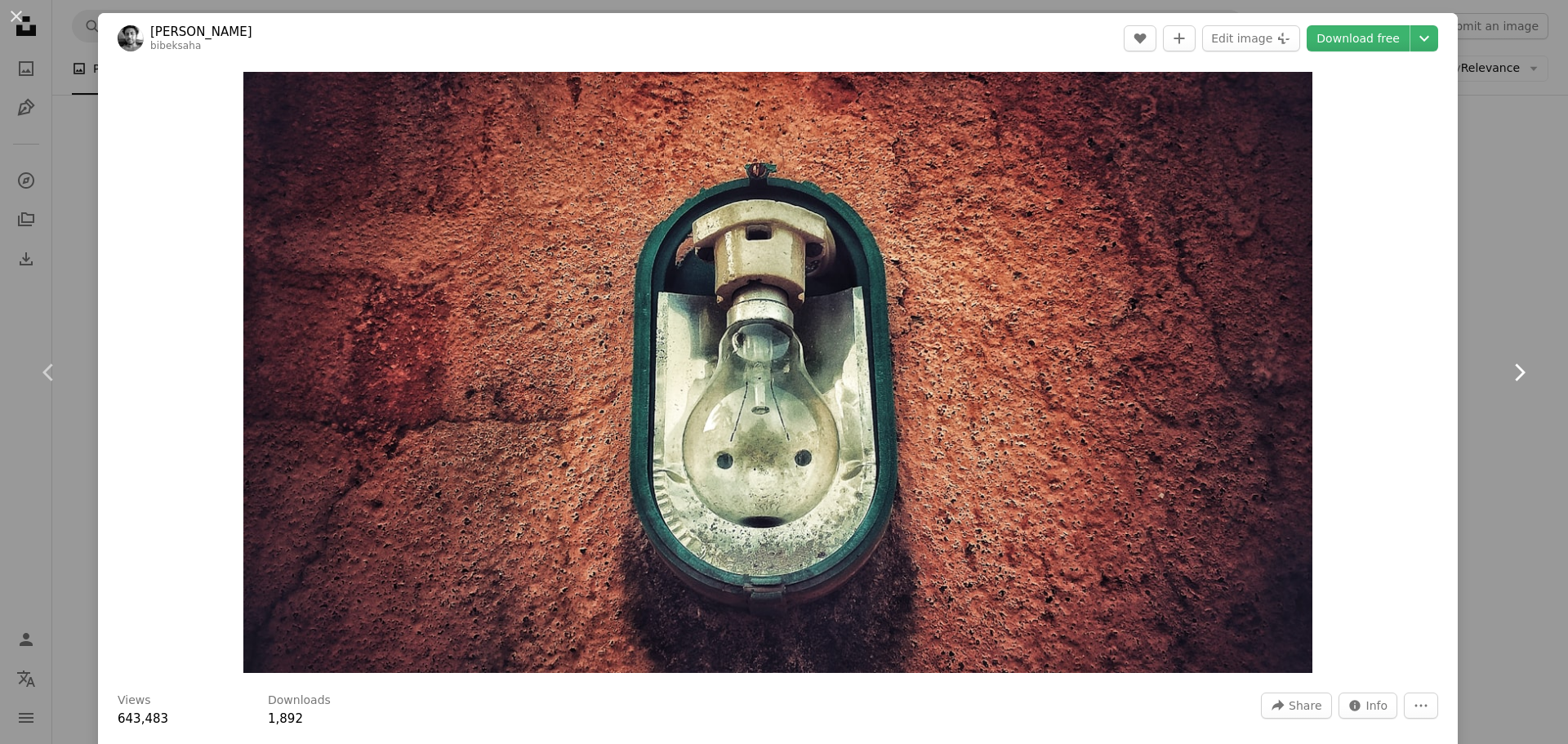
click at [1515, 366] on icon at bounding box center [1520, 372] width 10 height 17
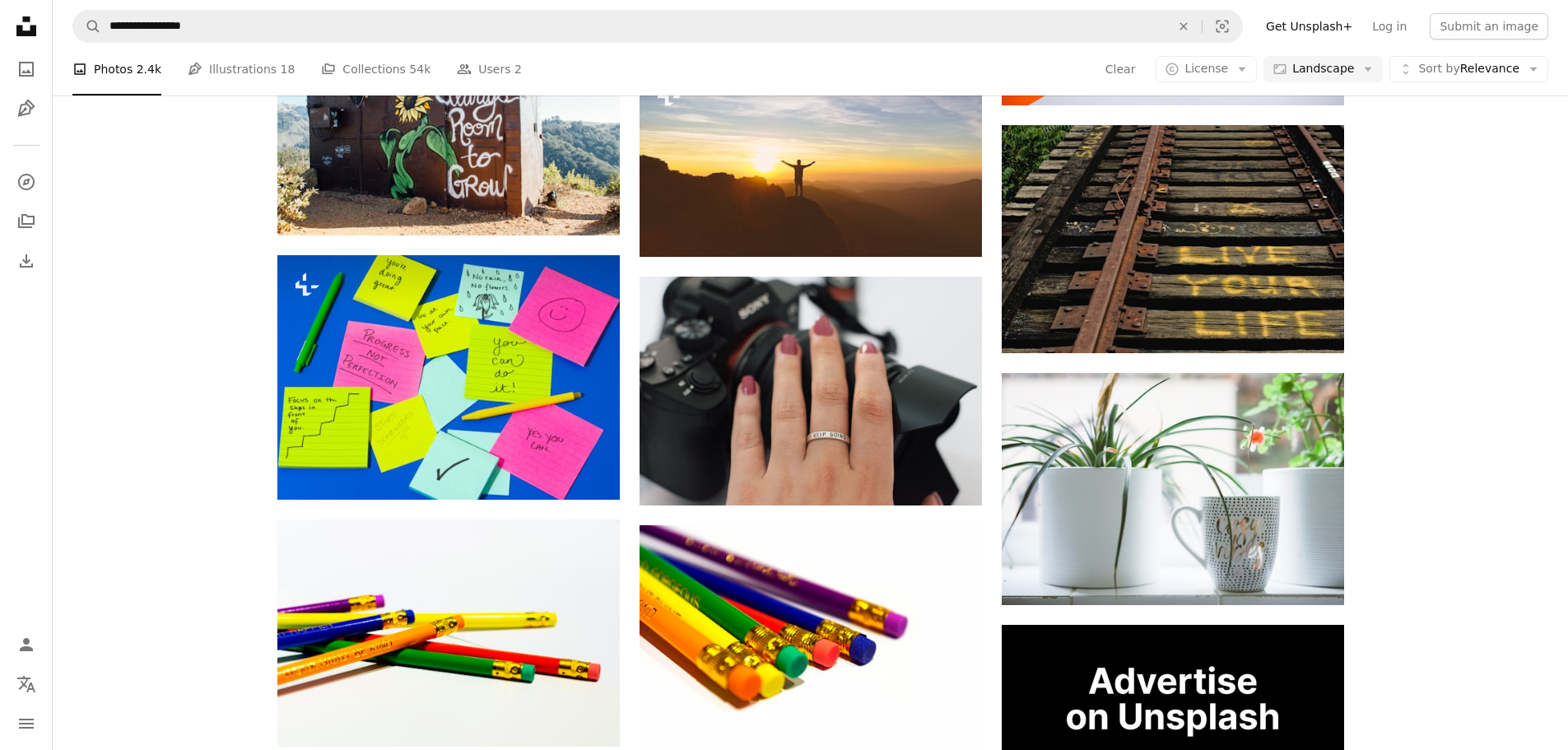
scroll to position [3532, 0]
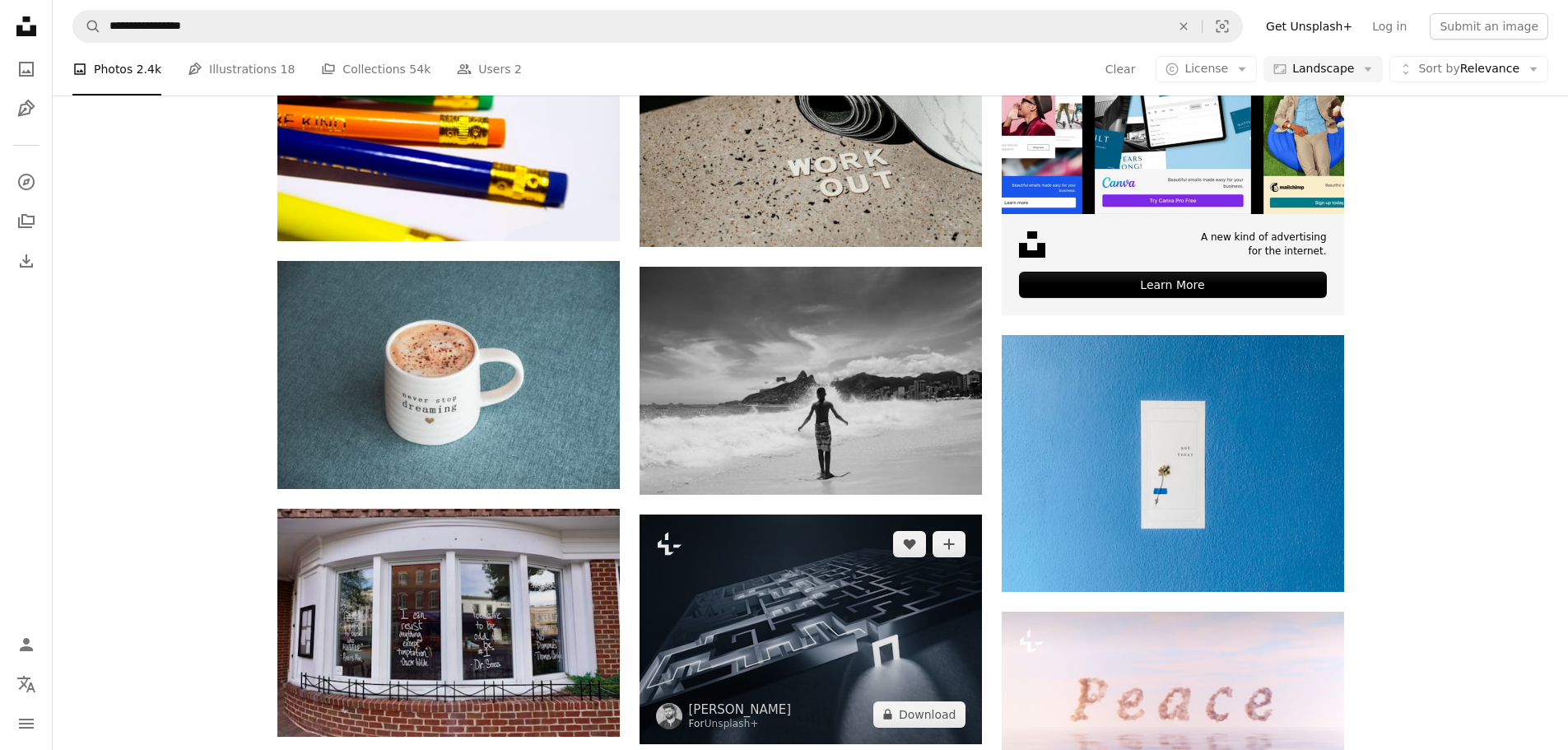
click at [815, 529] on img at bounding box center [811, 629] width 343 height 229
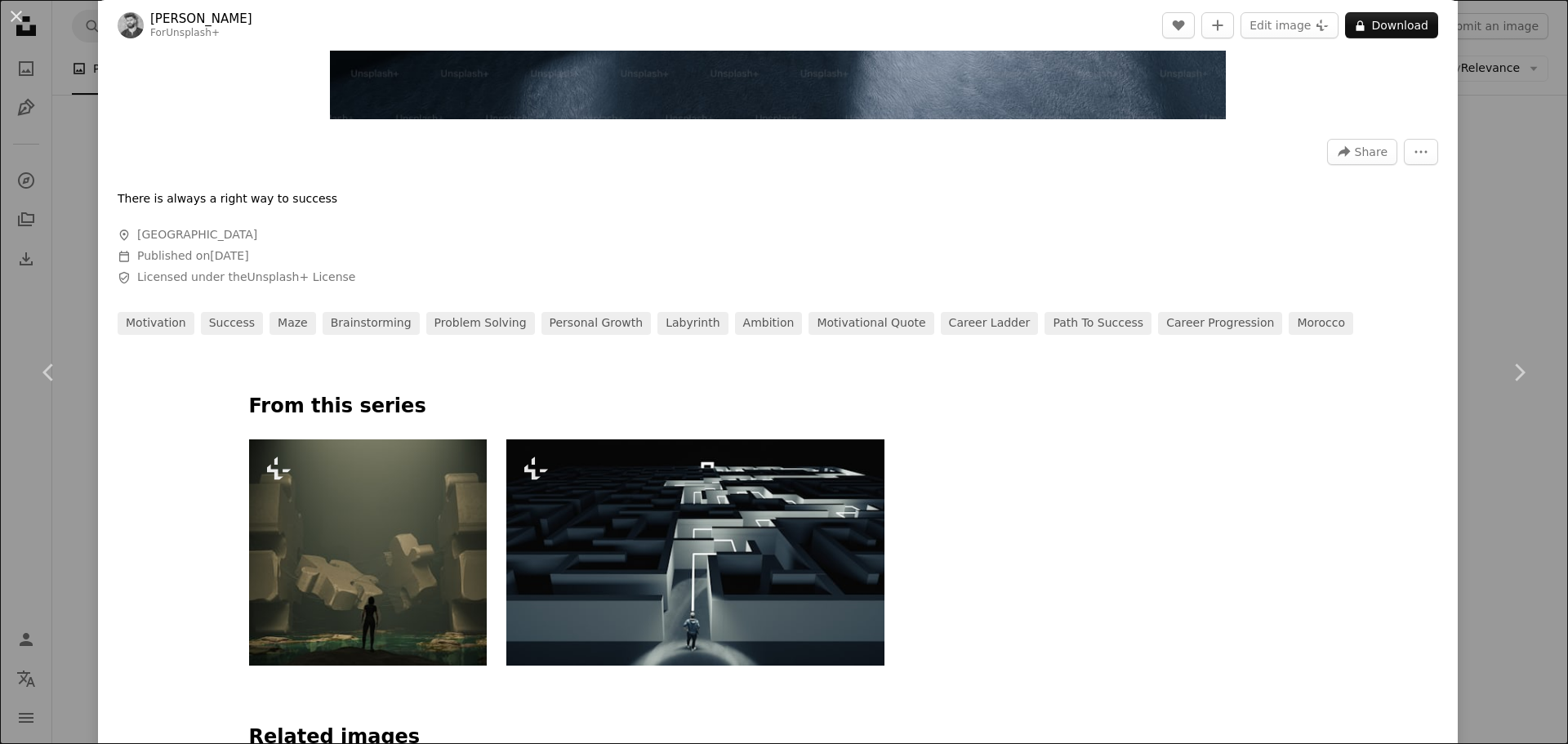
scroll to position [558, 0]
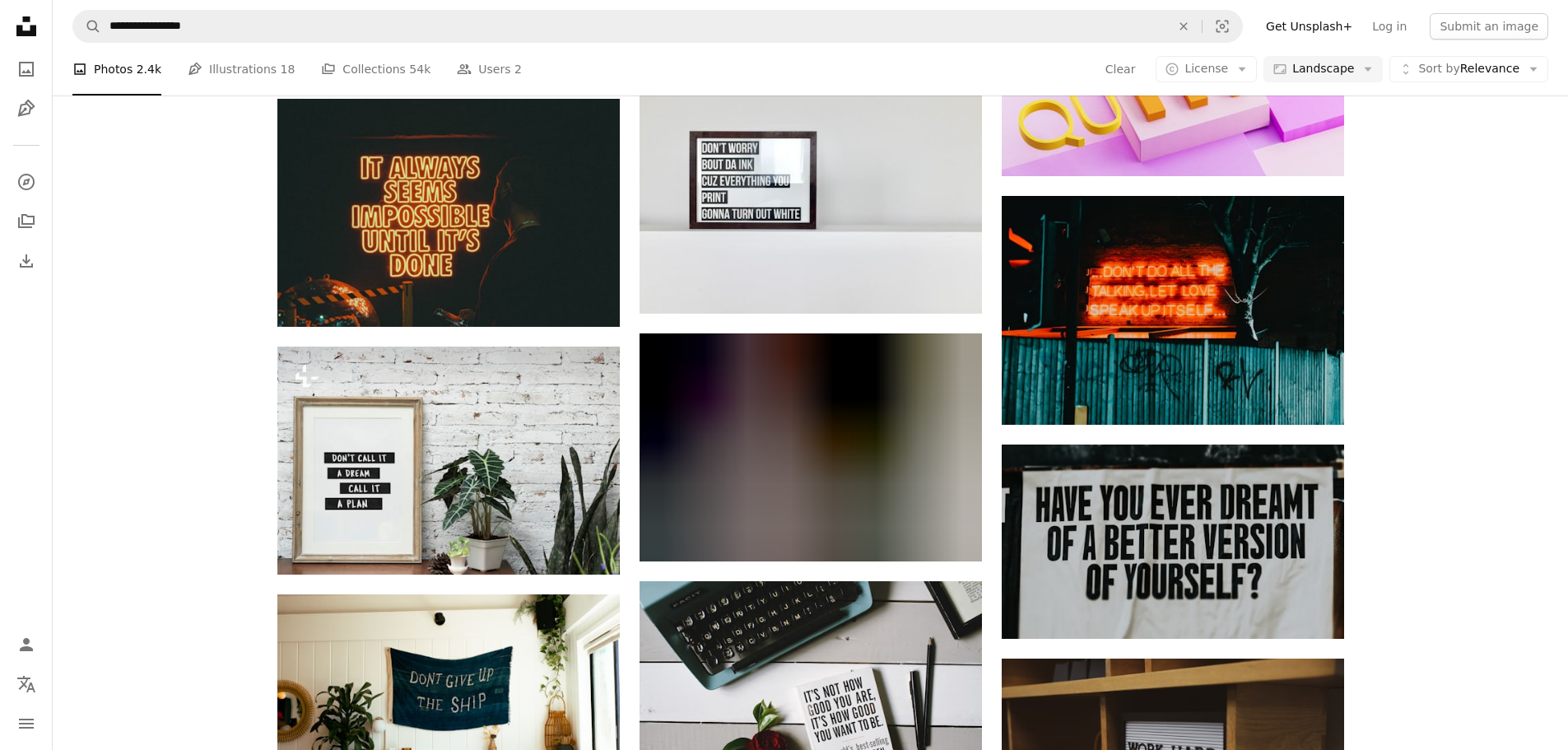
scroll to position [5942, 0]
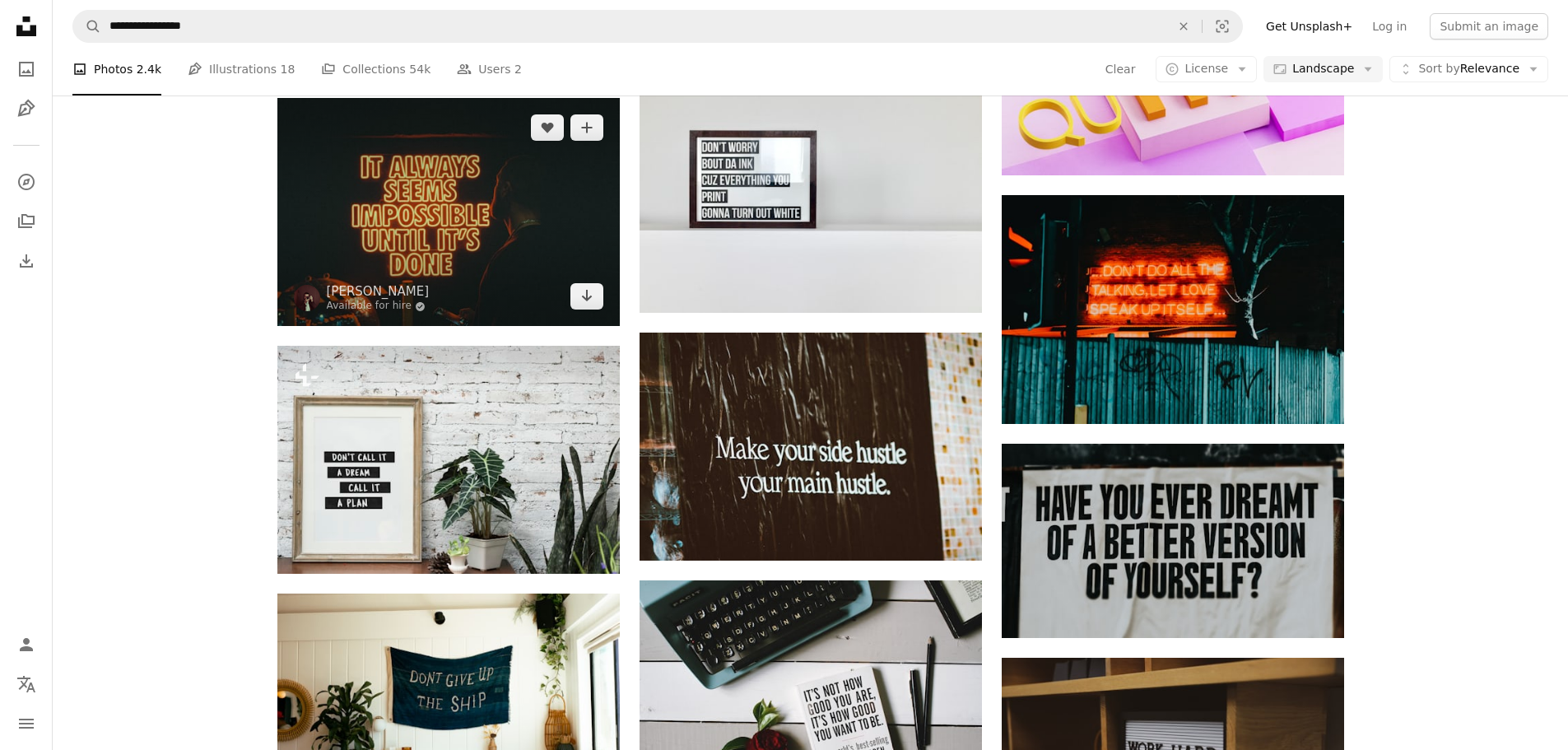
click at [456, 204] on img at bounding box center [449, 213] width 343 height 228
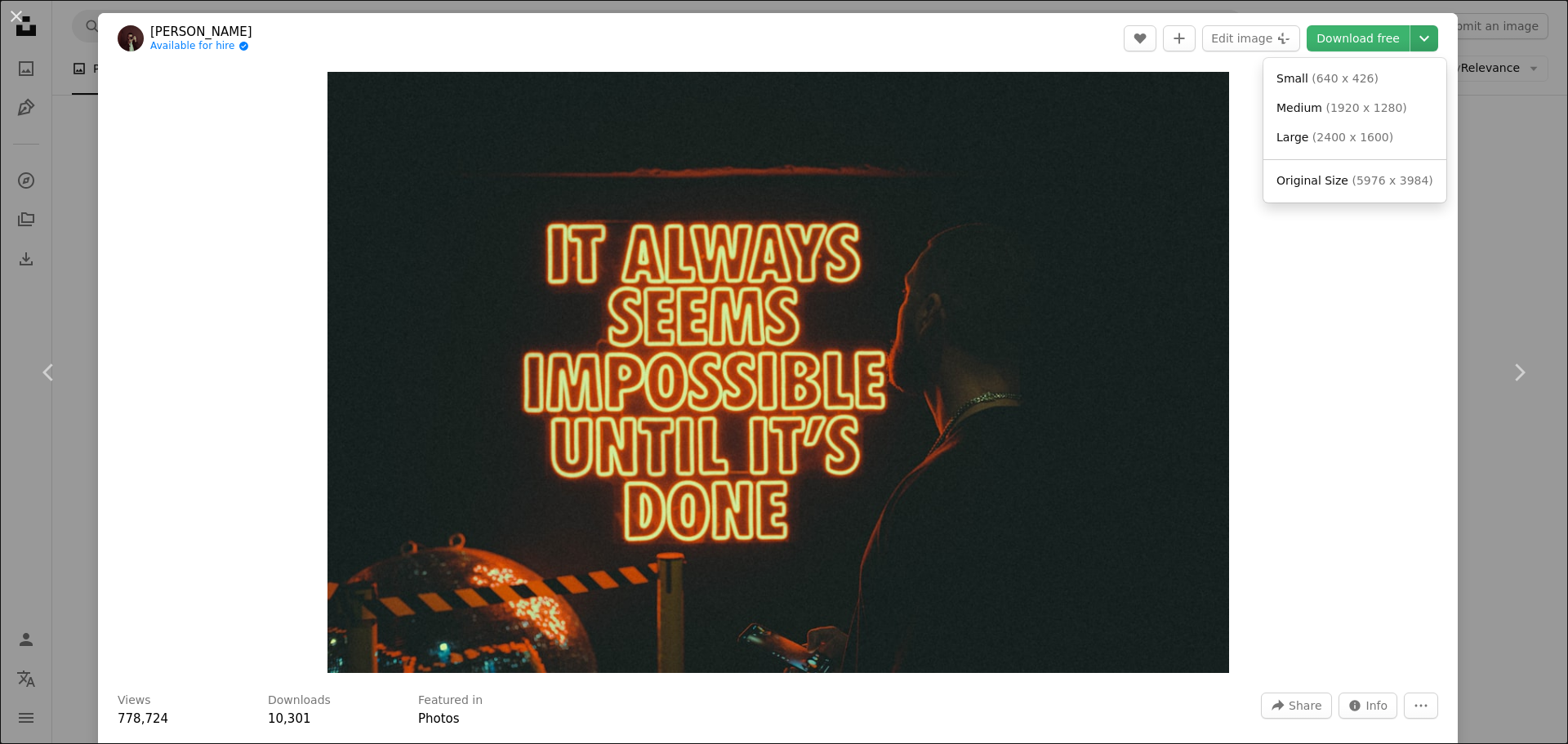
click at [1411, 42] on icon "Chevron down" at bounding box center [1424, 38] width 26 height 19
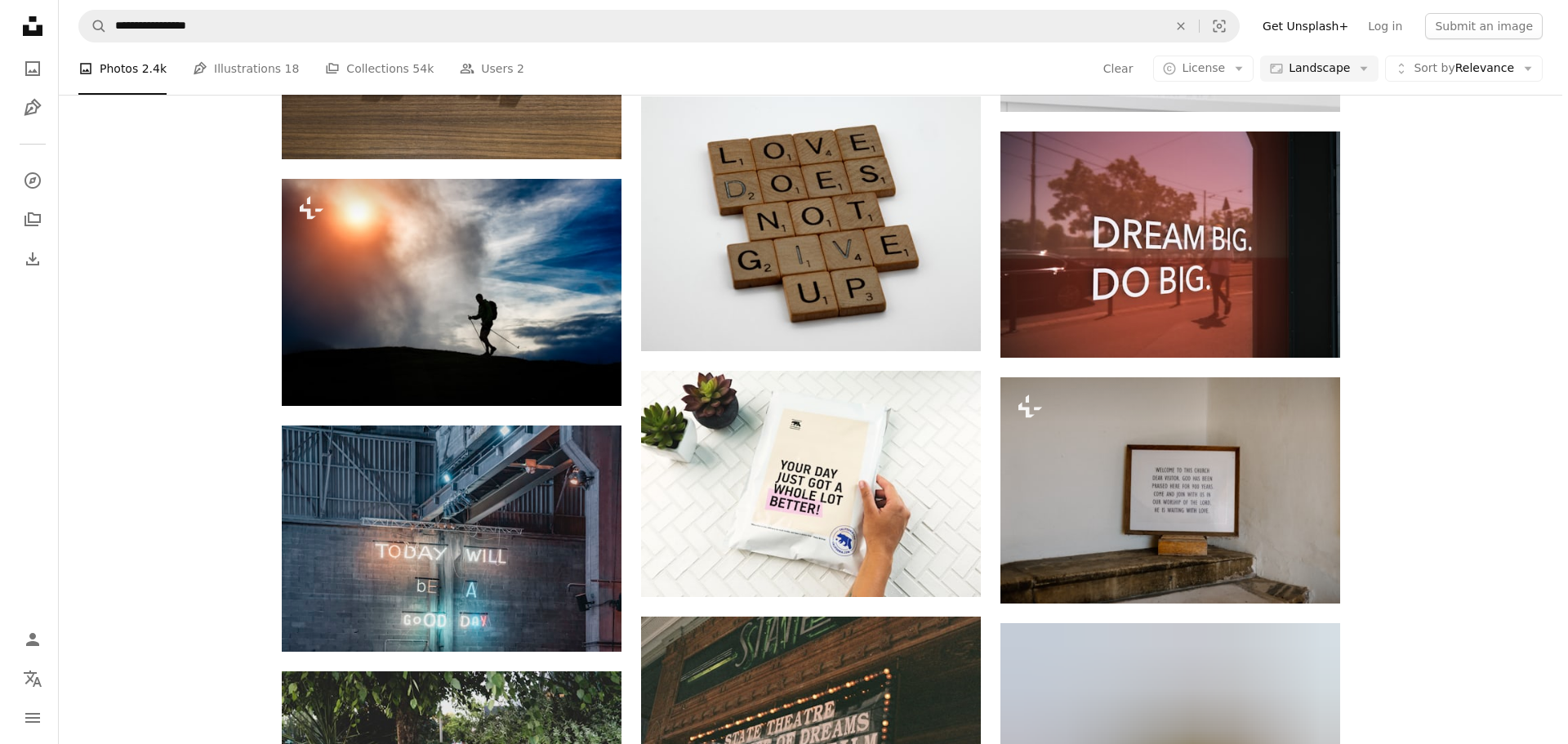
scroll to position [11123, 0]
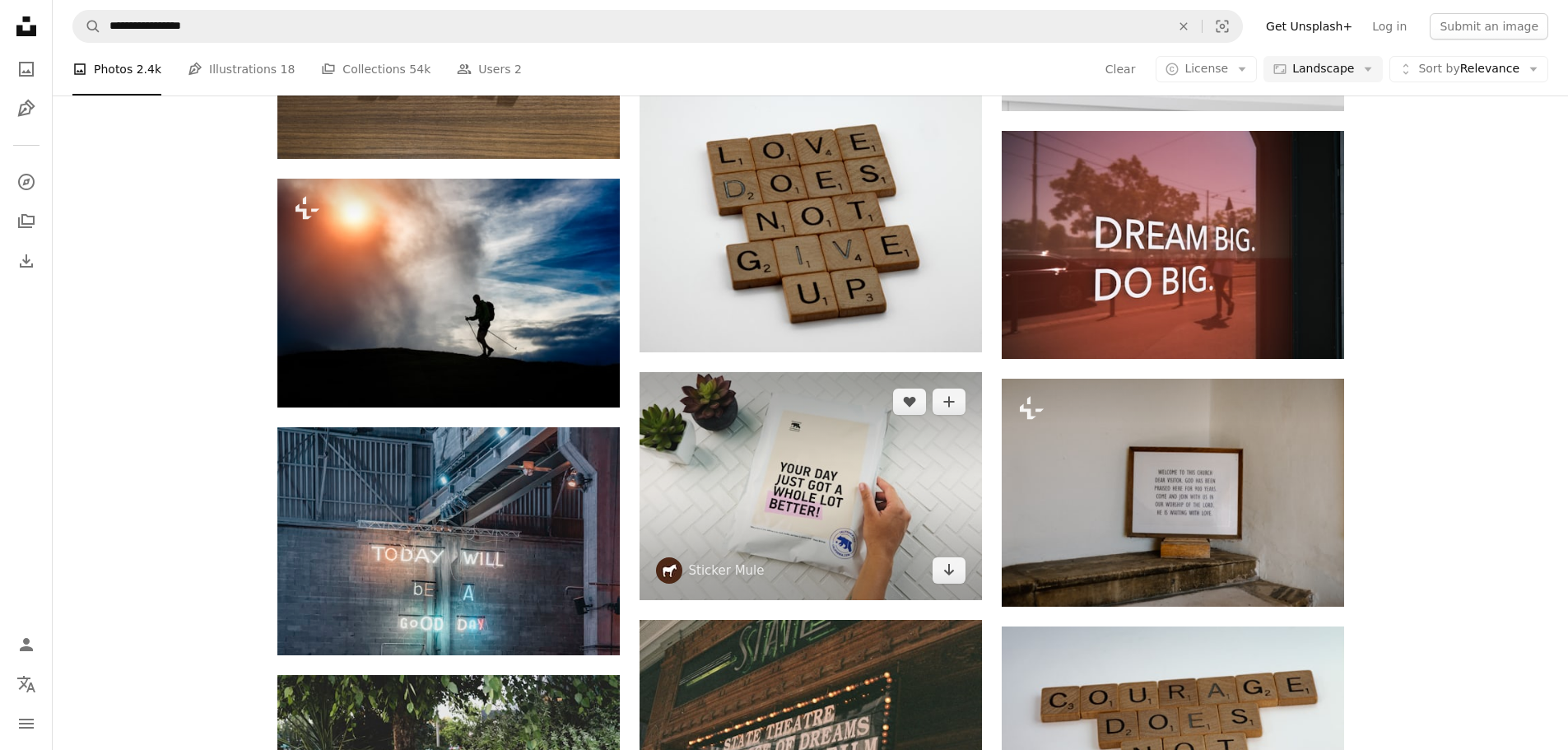
click at [822, 456] on img at bounding box center [811, 487] width 343 height 228
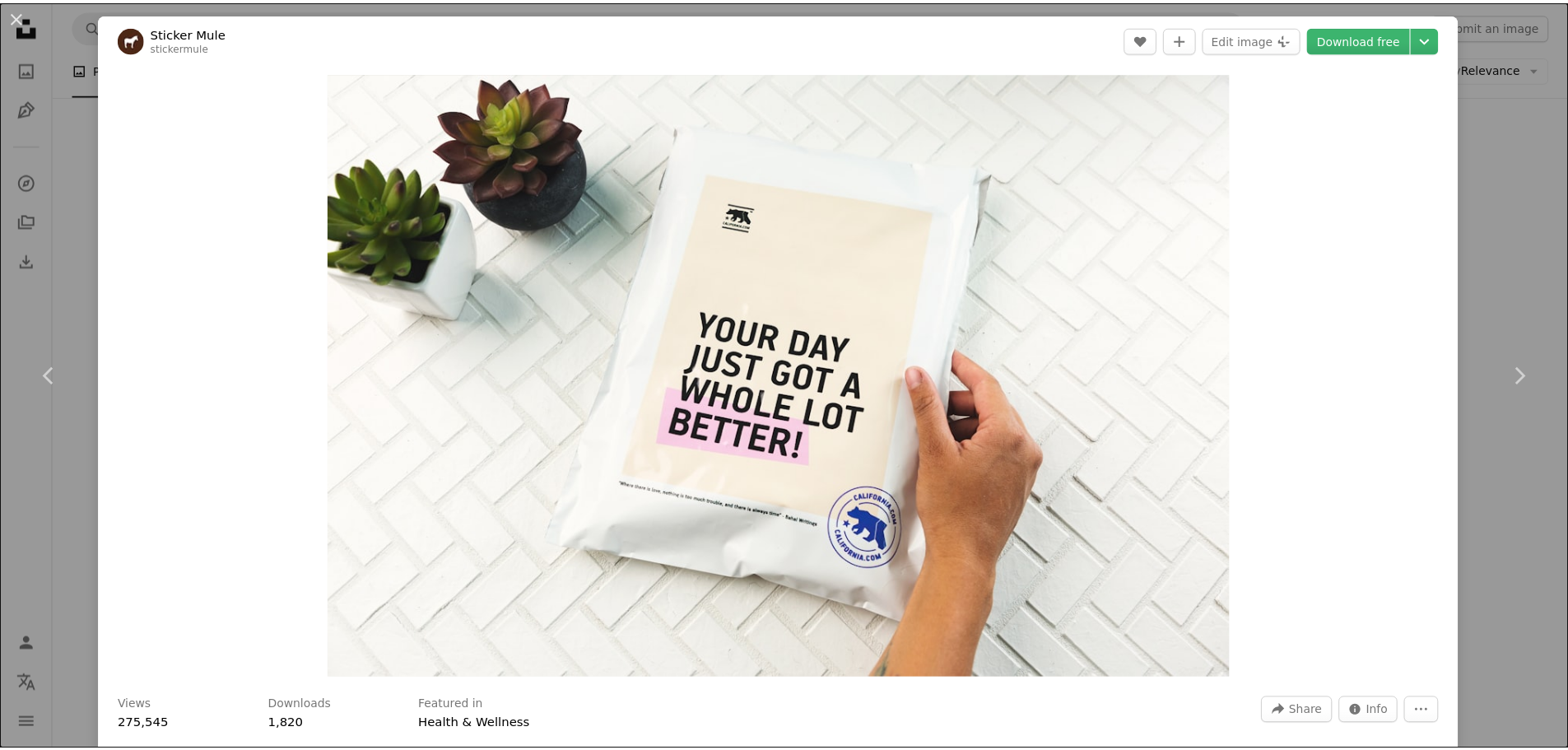
scroll to position [25, 0]
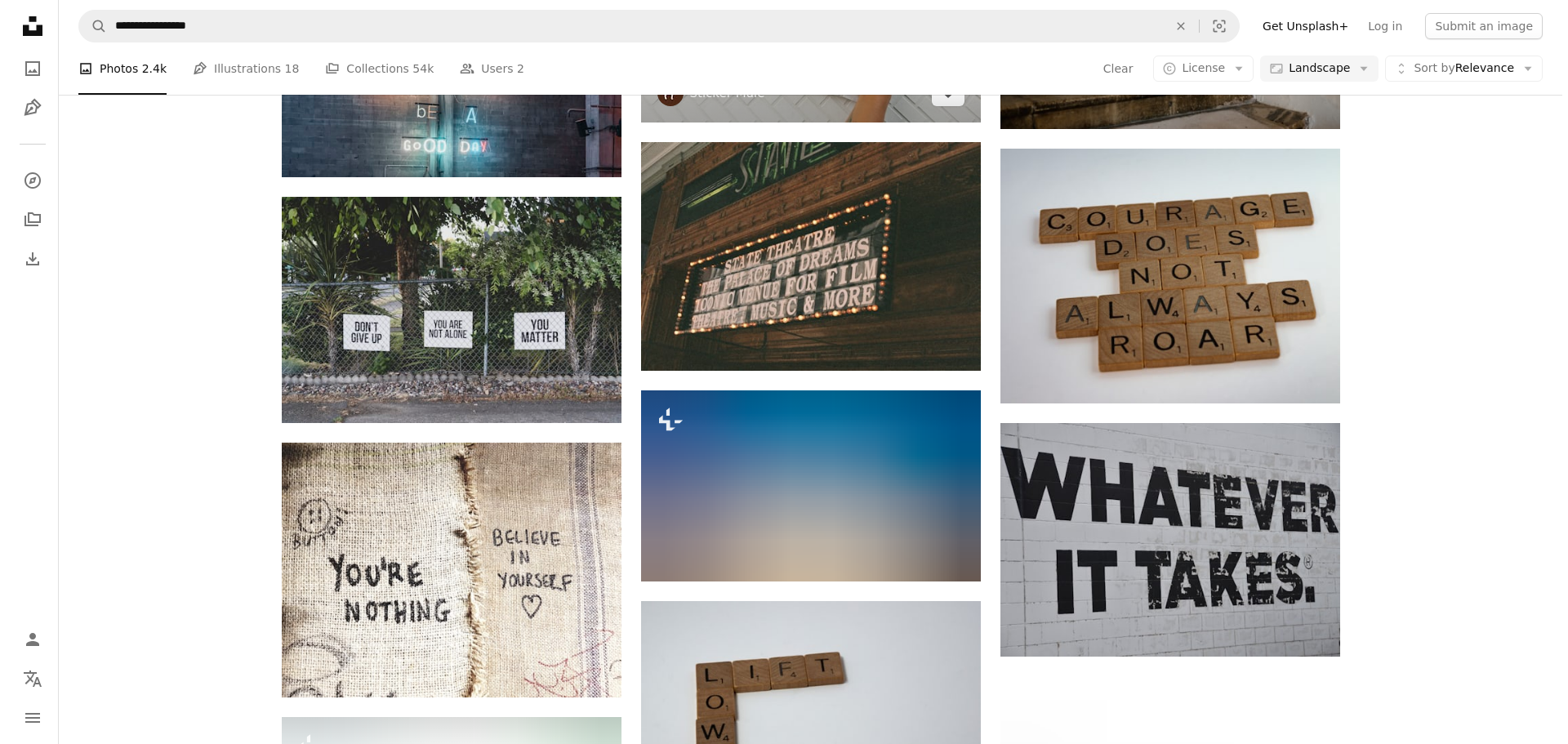
scroll to position [11760, 0]
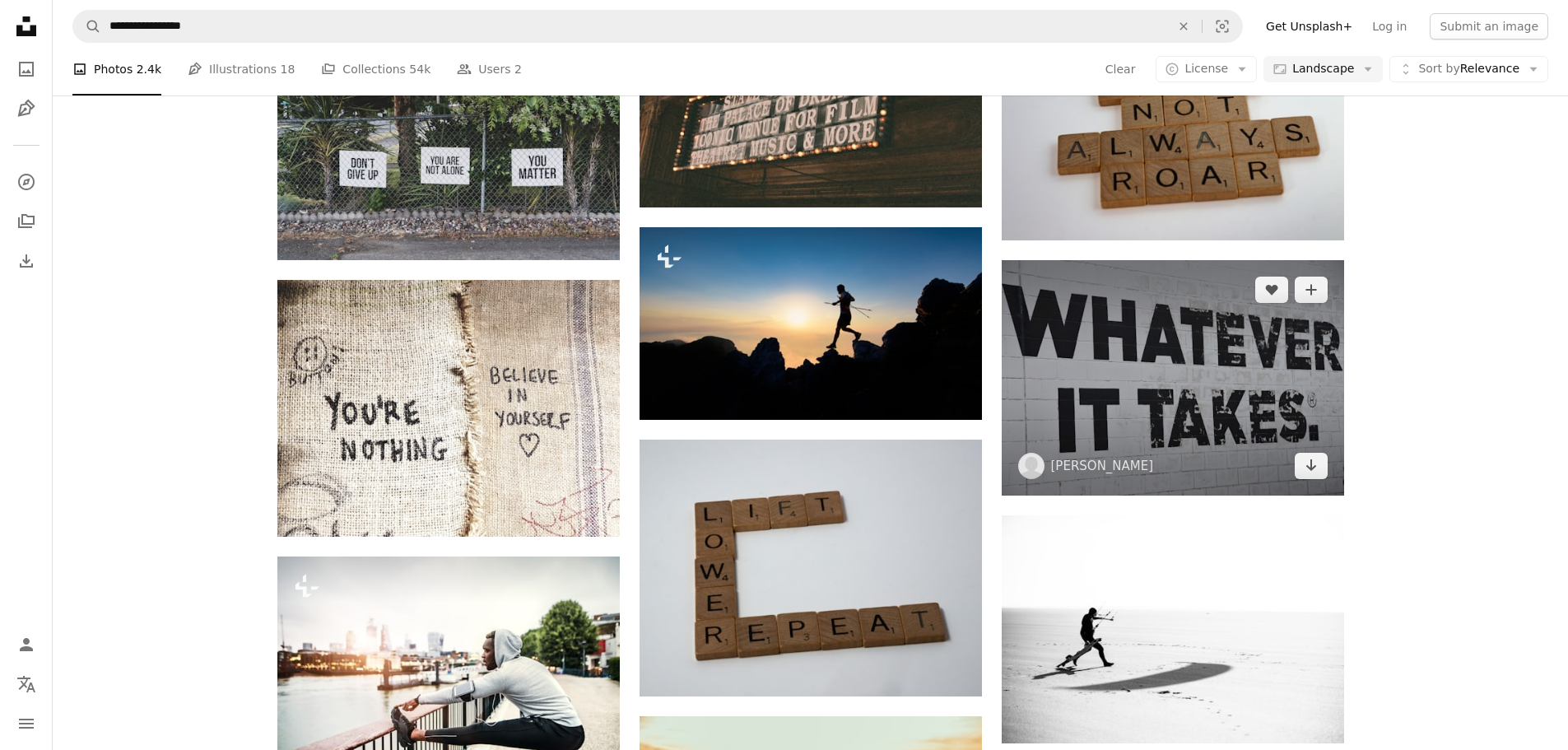
click at [1090, 406] on img at bounding box center [1173, 378] width 343 height 235
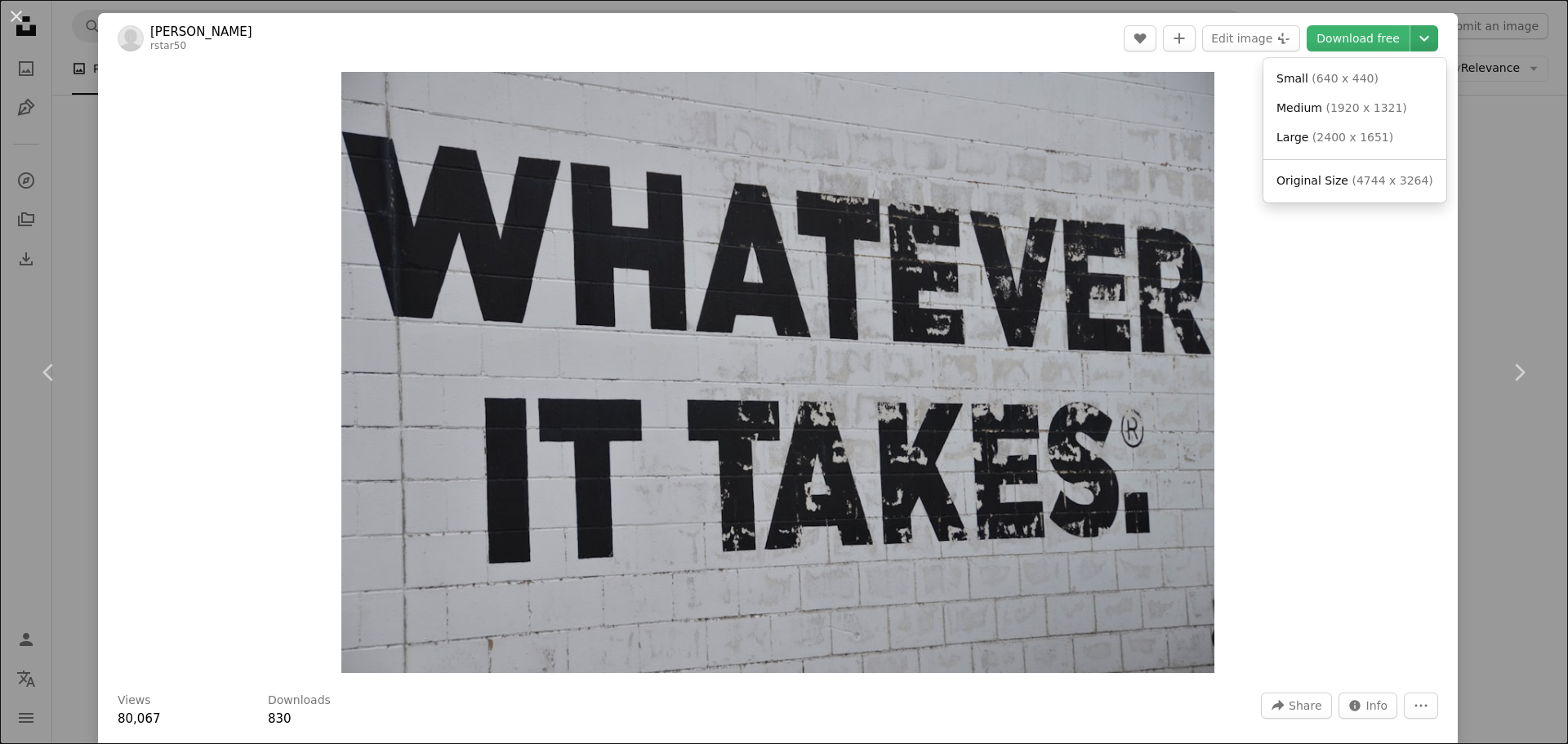
click at [1413, 43] on icon "Chevron down" at bounding box center [1424, 38] width 26 height 19
click at [1313, 181] on span "Original Size" at bounding box center [1313, 180] width 71 height 13
